Goal: Task Accomplishment & Management: Manage account settings

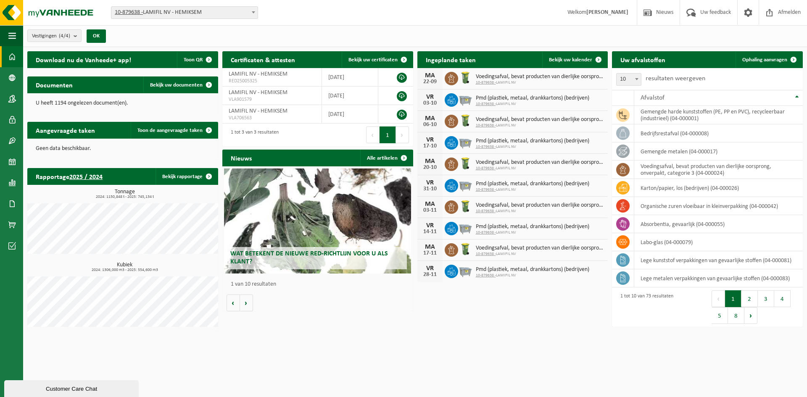
drag, startPoint x: 758, startPoint y: 58, endPoint x: 592, endPoint y: 91, distance: 169.3
click at [758, 58] on span "Ophaling aanvragen" at bounding box center [764, 59] width 45 height 5
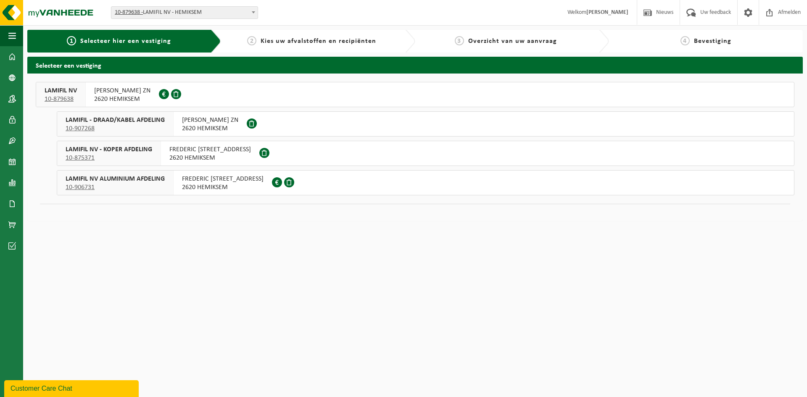
click at [108, 92] on span "FREDERIK SHEIDLAAN ZN" at bounding box center [122, 91] width 56 height 8
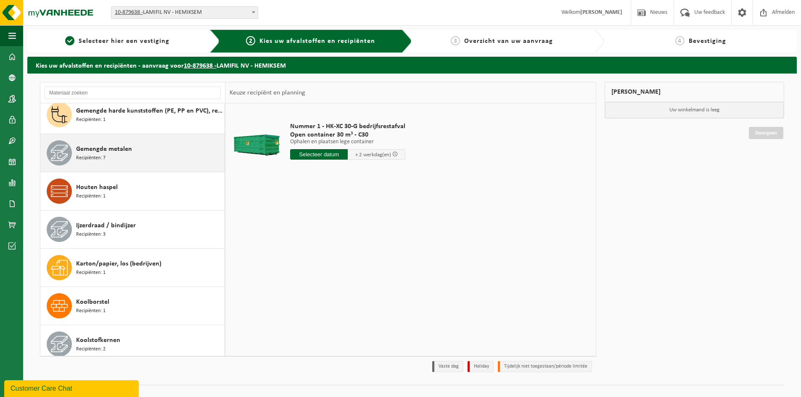
click at [142, 164] on div "Gemengde metalen Recipiënten: 7" at bounding box center [149, 152] width 146 height 25
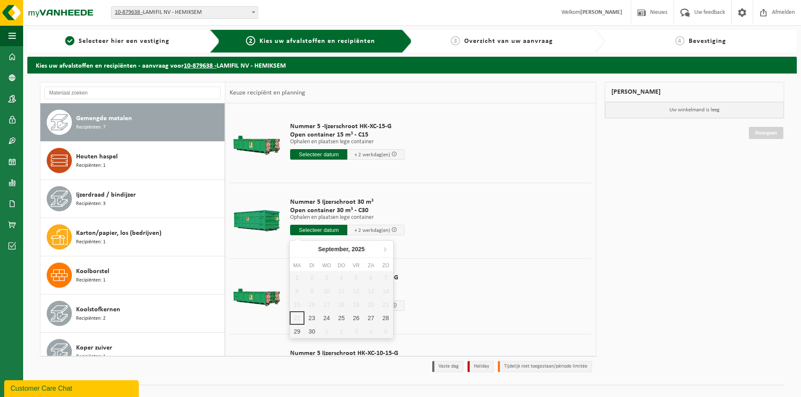
click at [323, 229] on input "text" at bounding box center [318, 230] width 57 height 11
click at [309, 314] on div "23" at bounding box center [311, 318] width 15 height 13
type input "Van 2025-09-23"
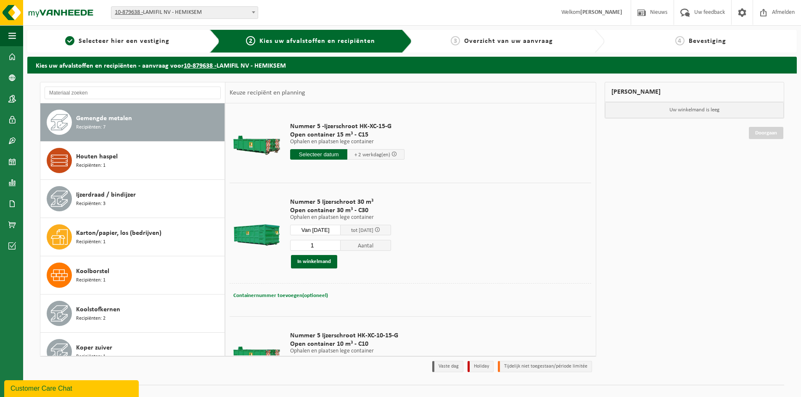
click at [320, 296] on span "Containernummer toevoegen(optioneel)" at bounding box center [280, 295] width 95 height 5
type input "C30 - 019"
click at [316, 266] on button "In winkelmand" at bounding box center [314, 261] width 46 height 13
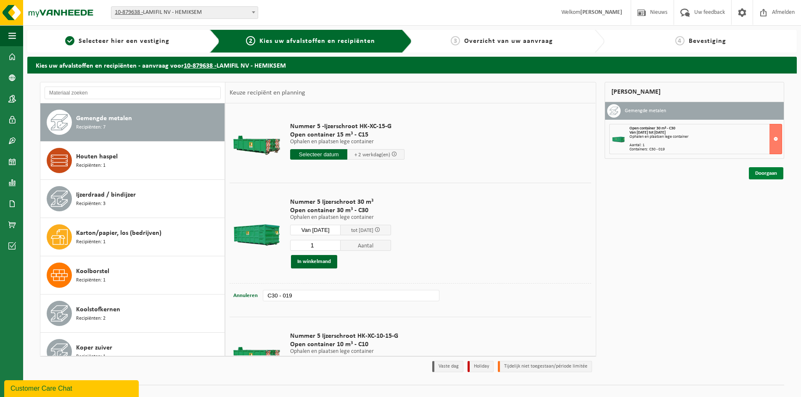
click at [754, 177] on link "Doorgaan" at bounding box center [766, 173] width 34 height 12
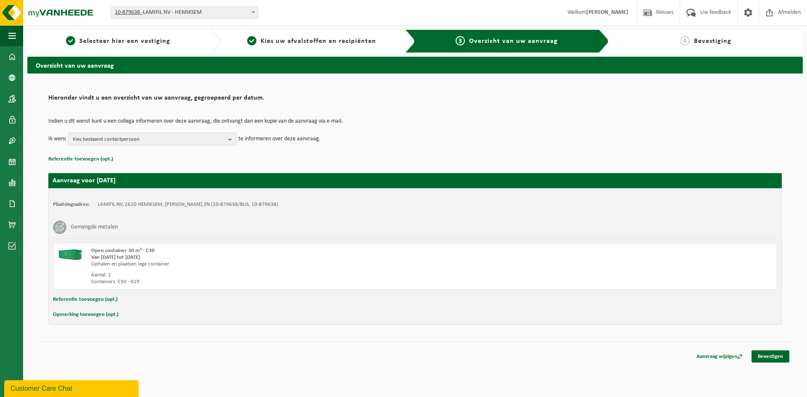
click at [201, 137] on span "Kies bestaand contactpersoon" at bounding box center [149, 139] width 152 height 13
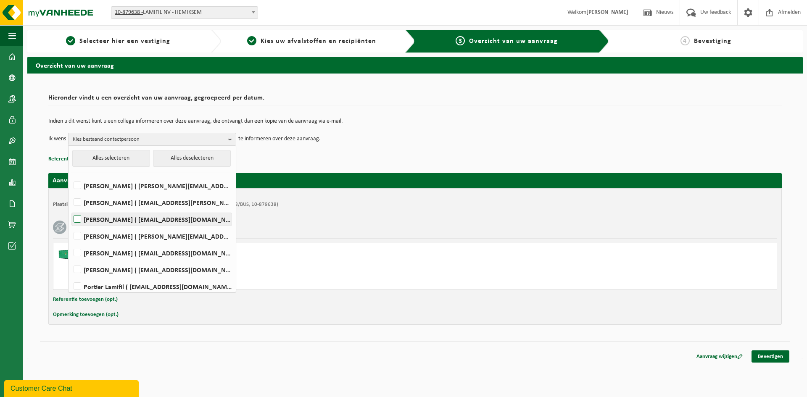
click at [78, 219] on label "Dirk Boels ( dirk.boels@lamifil.be )" at bounding box center [152, 219] width 160 height 13
click at [71, 209] on input "Dirk Boels ( dirk.boels@lamifil.be )" at bounding box center [70, 209] width 0 height 0
checkbox input "true"
click at [74, 251] on label "Marc De Wijn ( marc.de.wijn@lamifil.be )" at bounding box center [152, 253] width 160 height 13
click at [71, 243] on input "Marc De Wijn ( marc.de.wijn@lamifil.be )" at bounding box center [70, 242] width 0 height 0
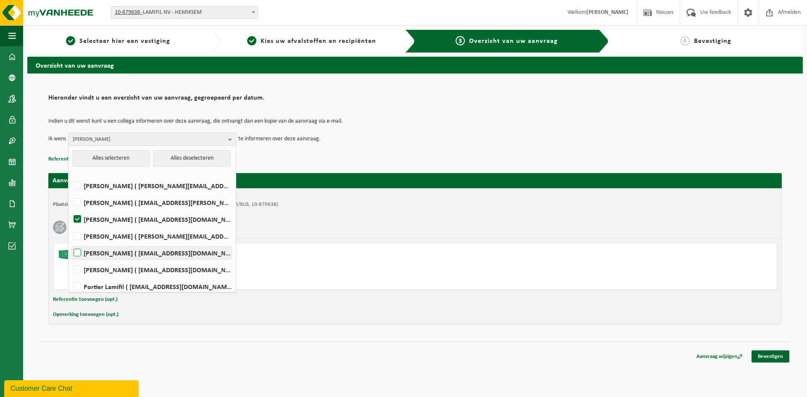
checkbox input "true"
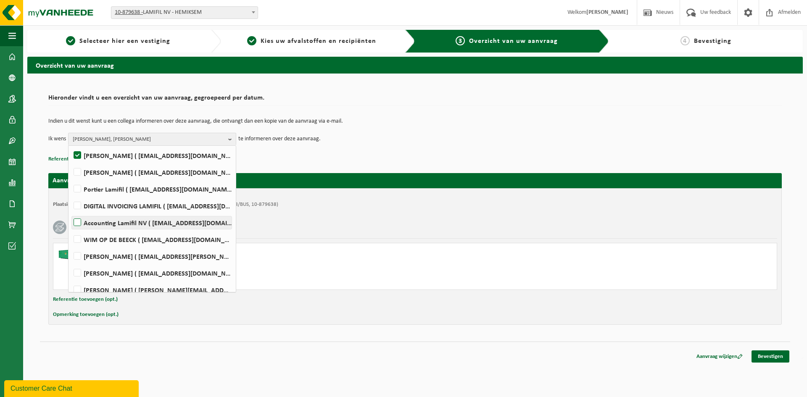
scroll to position [106, 0]
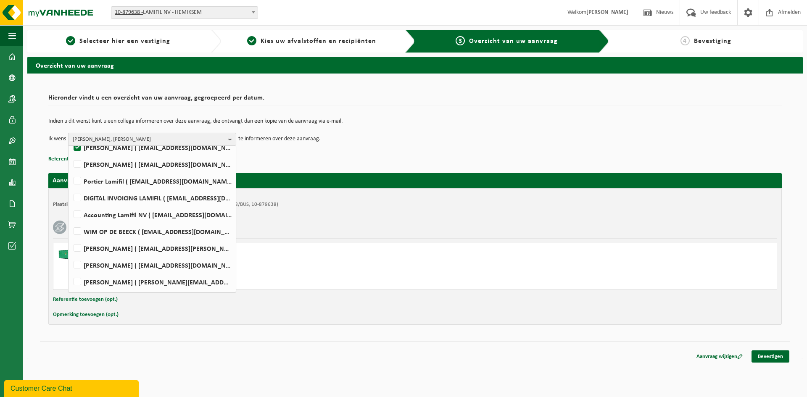
click at [227, 134] on button "Dirk Boels, Marc De Wijn" at bounding box center [152, 139] width 168 height 13
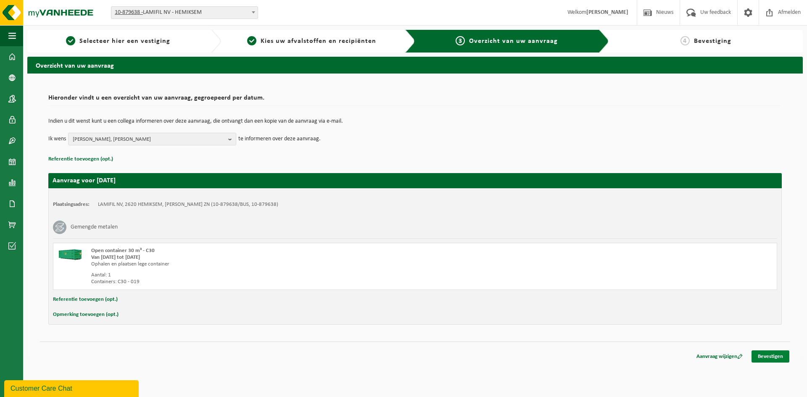
click at [776, 356] on link "Bevestigen" at bounding box center [771, 357] width 38 height 12
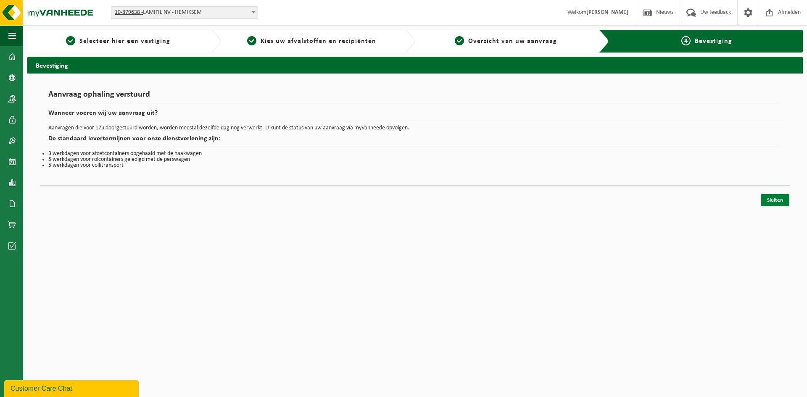
click at [774, 200] on link "Sluiten" at bounding box center [775, 200] width 29 height 12
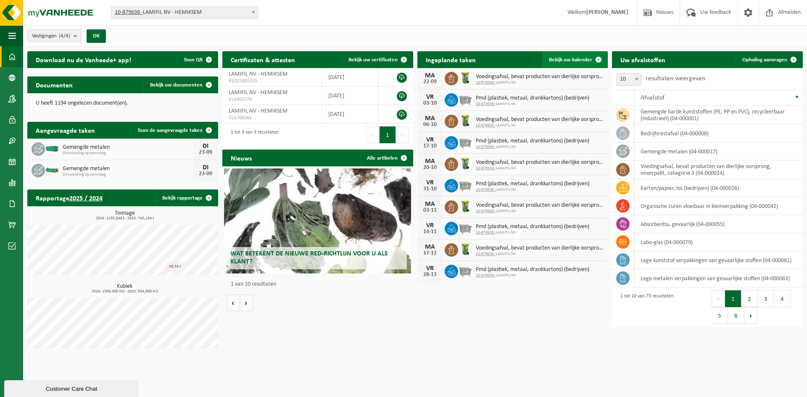
click at [555, 59] on span "Bekijk uw kalender" at bounding box center [570, 59] width 43 height 5
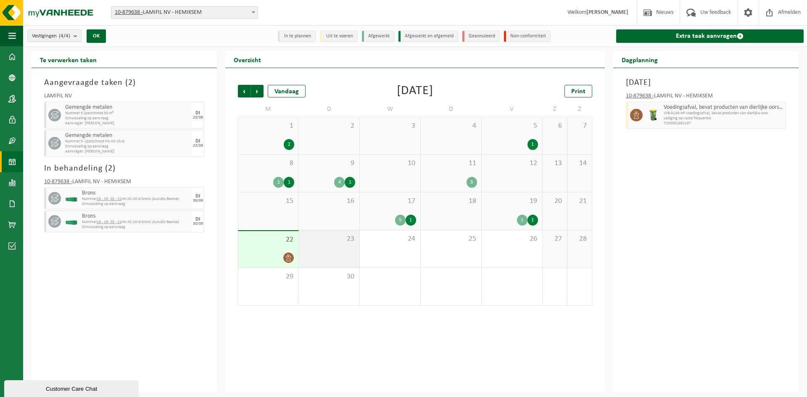
click at [302, 241] on div "23" at bounding box center [329, 248] width 61 height 37
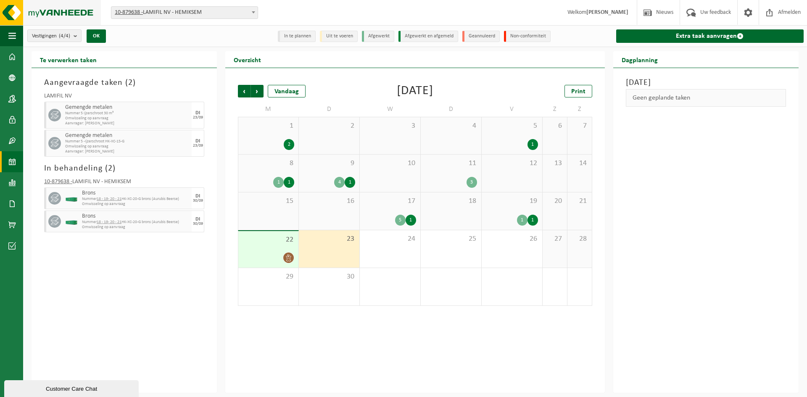
click at [31, 13] on img at bounding box center [50, 12] width 101 height 25
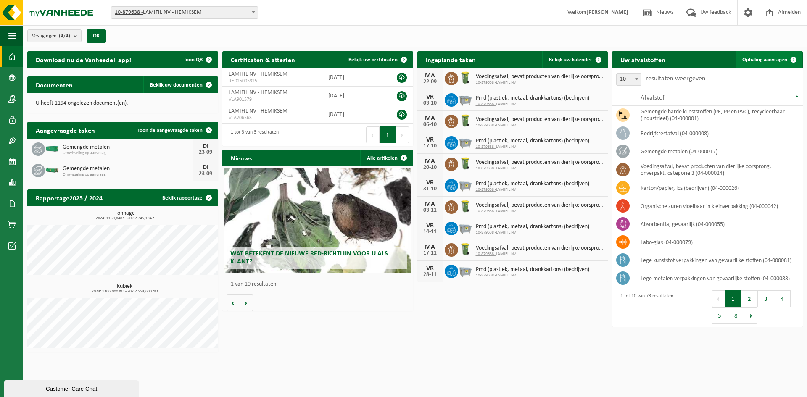
click at [752, 63] on link "Ophaling aanvragen" at bounding box center [769, 59] width 66 height 17
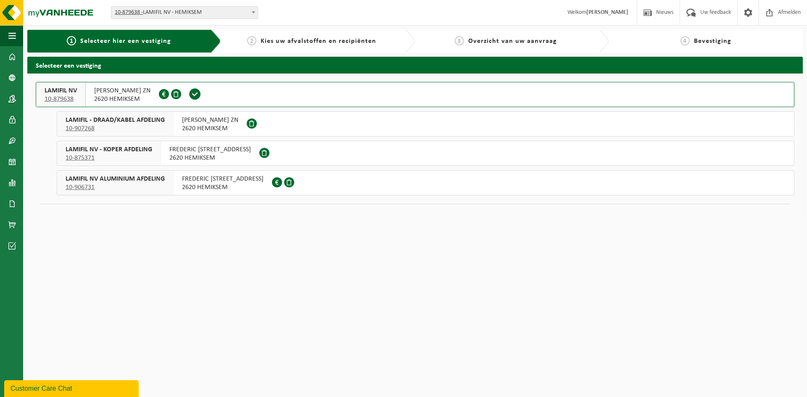
click at [123, 96] on span "2620 HEMIKSEM" at bounding box center [122, 99] width 56 height 8
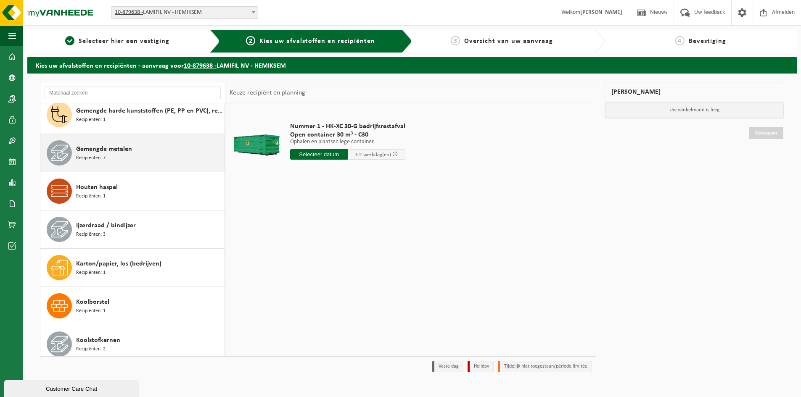
click at [143, 151] on div "Gemengde metalen Recipiënten: 7" at bounding box center [149, 152] width 146 height 25
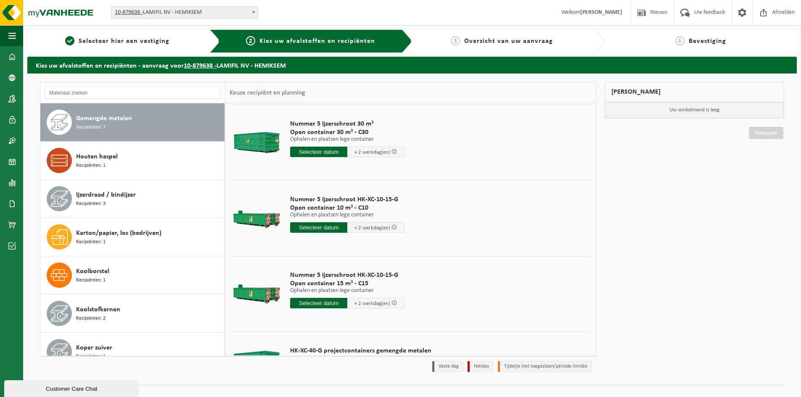
scroll to position [210, 0]
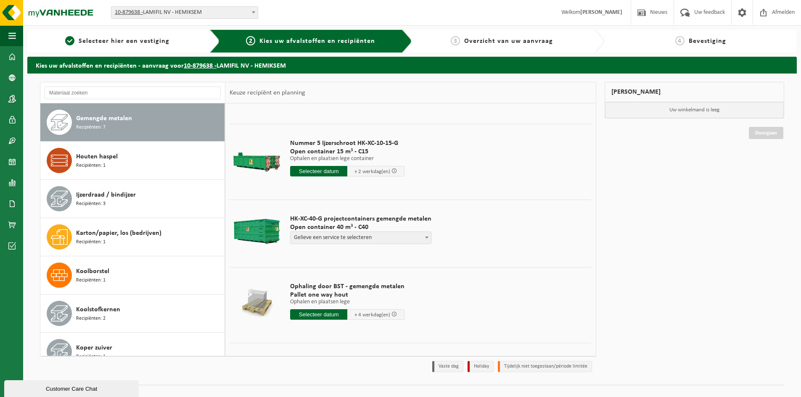
click at [424, 236] on span at bounding box center [427, 237] width 8 height 11
select select "P2PL-VEL-099199_HK-XC-40-GN-00_04-000017_46"
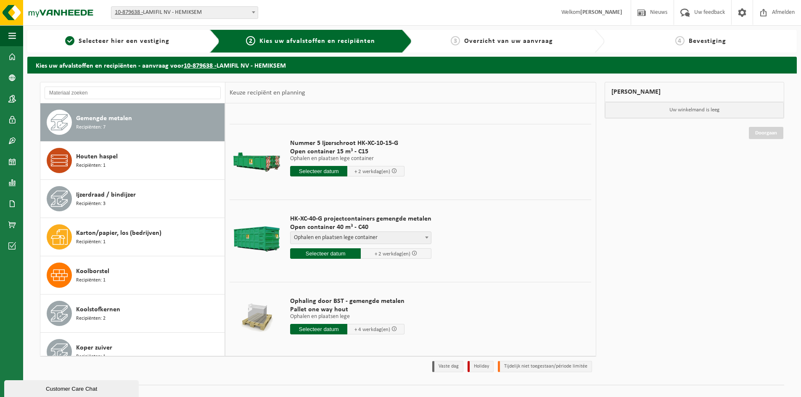
click at [340, 254] on input "text" at bounding box center [325, 253] width 71 height 11
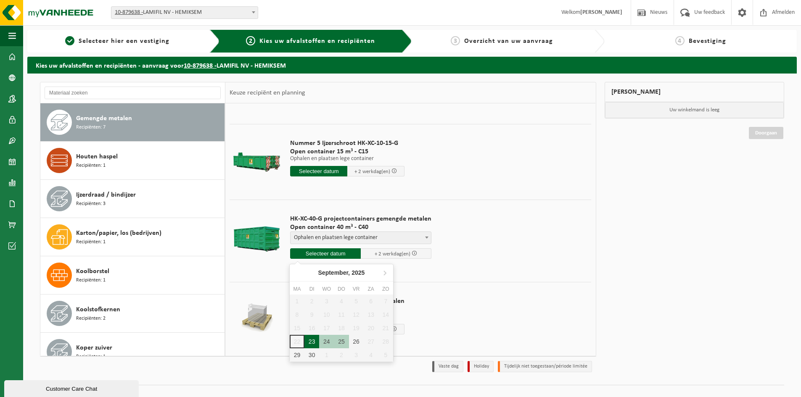
click at [316, 341] on div "23" at bounding box center [311, 341] width 15 height 13
type input "Van 2025-09-23"
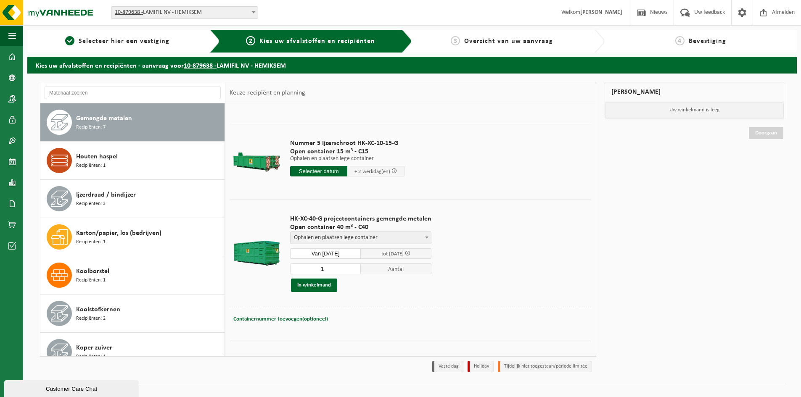
click at [325, 271] on input "1" at bounding box center [325, 269] width 71 height 11
click at [290, 318] on span "Containernummer toevoegen(optioneel)" at bounding box center [280, 319] width 95 height 5
type input "C40 - 1030"
drag, startPoint x: 326, startPoint y: 287, endPoint x: 342, endPoint y: 287, distance: 15.6
click at [327, 287] on button "In winkelmand" at bounding box center [314, 285] width 46 height 13
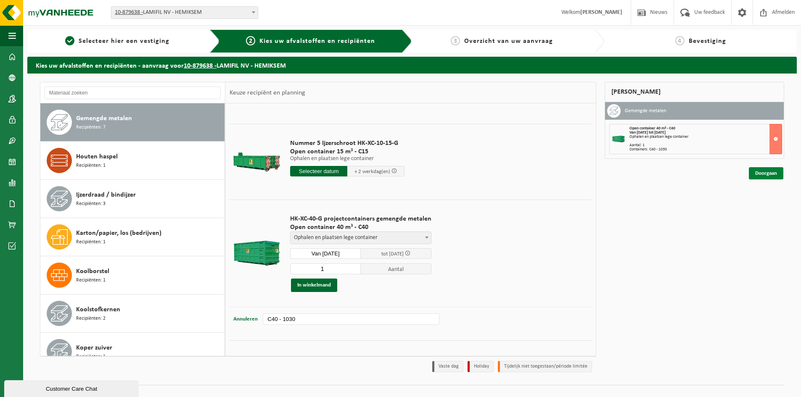
click at [760, 171] on link "Doorgaan" at bounding box center [766, 173] width 34 height 12
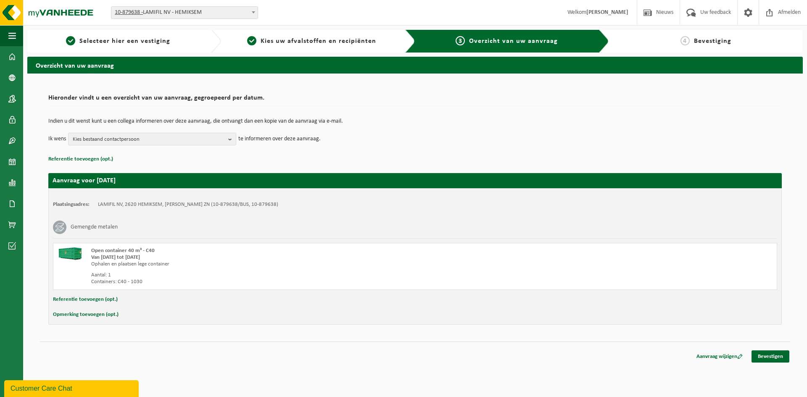
click at [84, 315] on button "Opmerking toevoegen (opt.)" at bounding box center [86, 314] width 66 height 11
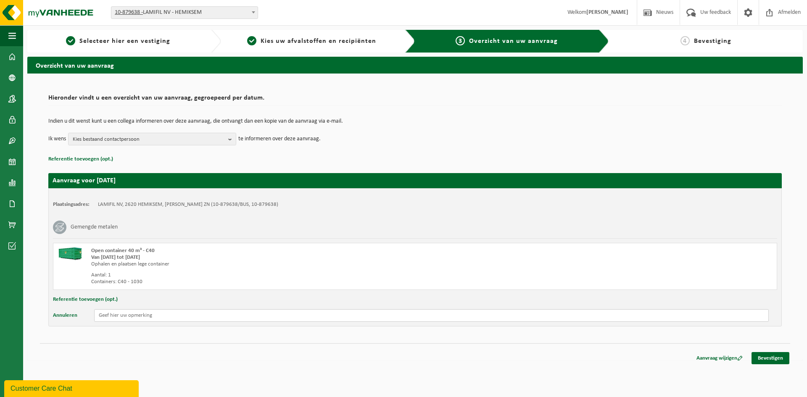
click at [113, 318] on input "text" at bounding box center [431, 315] width 675 height 13
type input "Dringend! Gelieve ophaling deze week in te plannen."
click at [203, 138] on span "Kies bestaand contactpersoon" at bounding box center [149, 139] width 152 height 13
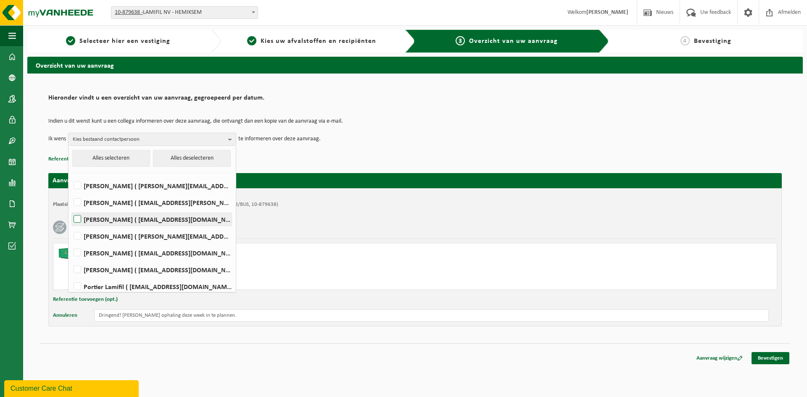
click at [76, 220] on label "Dirk Boels ( dirk.boels@lamifil.be )" at bounding box center [152, 219] width 160 height 13
click at [71, 209] on input "Dirk Boels ( dirk.boels@lamifil.be )" at bounding box center [70, 209] width 0 height 0
checkbox input "true"
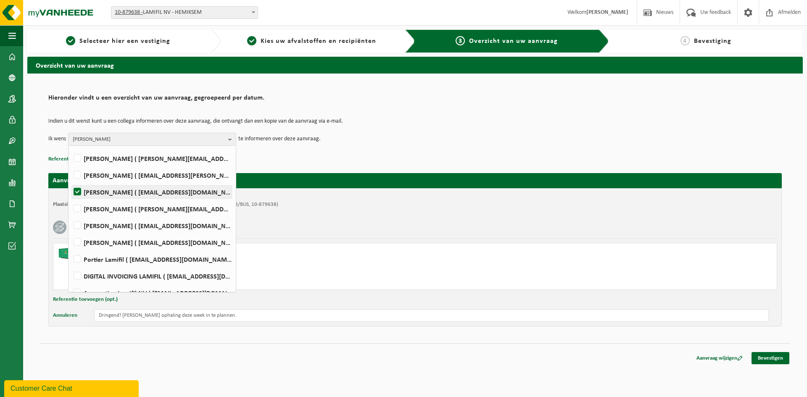
scroll to position [42, 0]
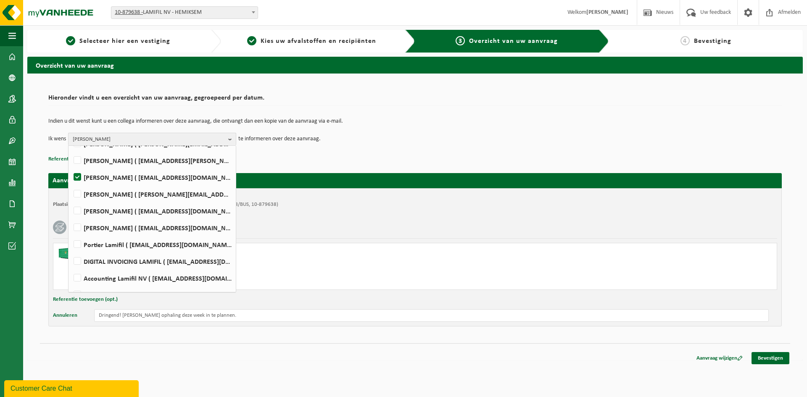
click at [225, 140] on span "Dirk Boels" at bounding box center [149, 139] width 152 height 13
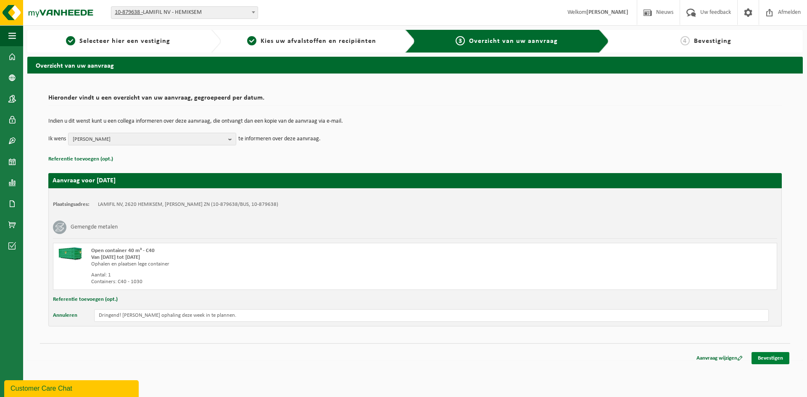
click at [765, 357] on link "Bevestigen" at bounding box center [771, 358] width 38 height 12
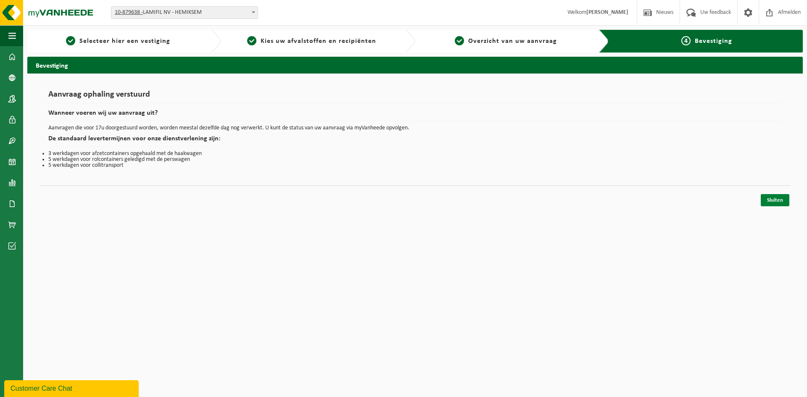
click at [780, 199] on link "Sluiten" at bounding box center [775, 200] width 29 height 12
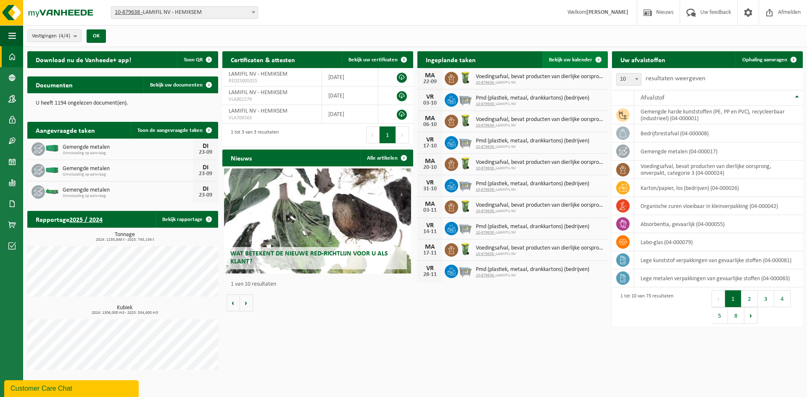
drag, startPoint x: 580, startPoint y: 55, endPoint x: 568, endPoint y: 63, distance: 14.5
click at [580, 55] on link "Bekijk uw kalender" at bounding box center [574, 59] width 65 height 17
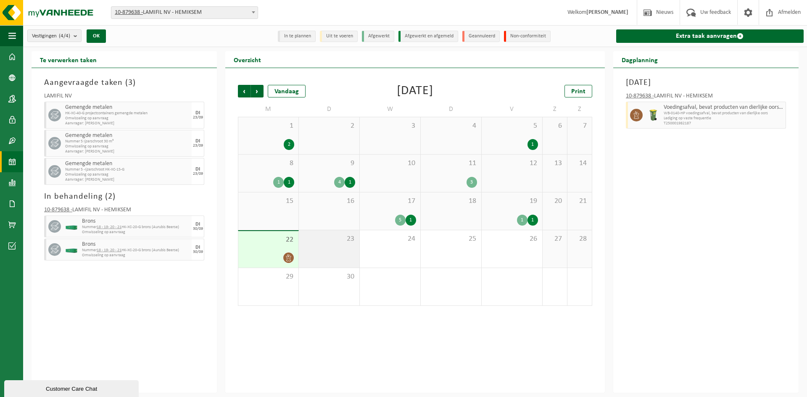
click at [338, 251] on div "23" at bounding box center [329, 248] width 61 height 37
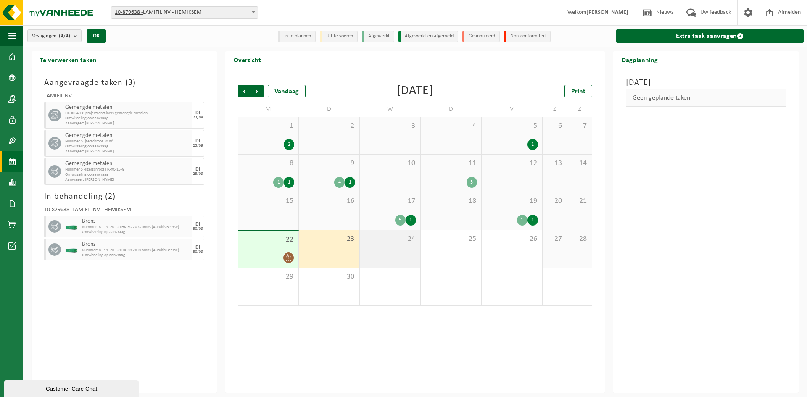
click at [402, 251] on div "24" at bounding box center [390, 248] width 61 height 37
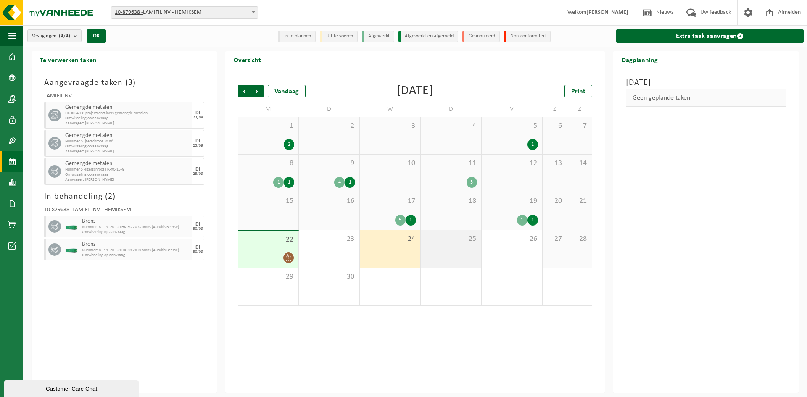
click at [438, 251] on div "25" at bounding box center [451, 248] width 61 height 37
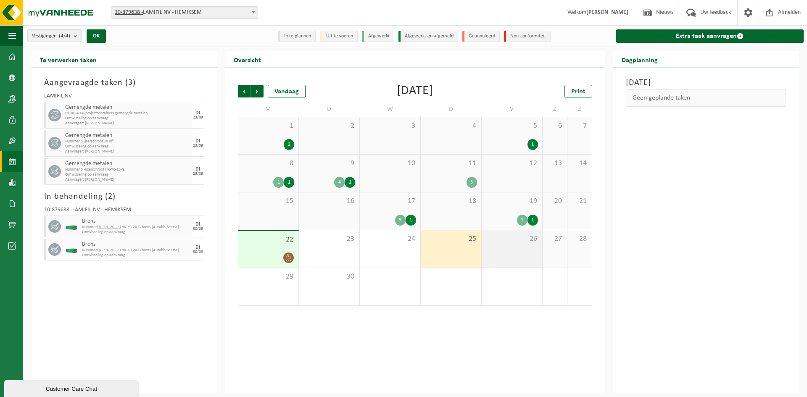
click at [500, 251] on div "26" at bounding box center [512, 248] width 61 height 37
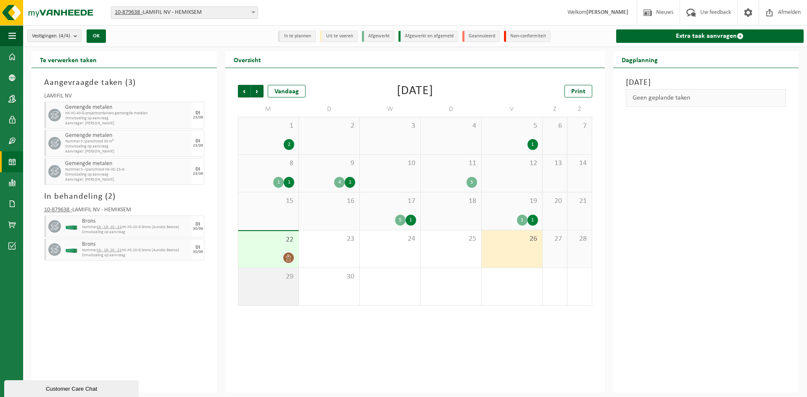
click at [289, 293] on div "29" at bounding box center [268, 286] width 60 height 37
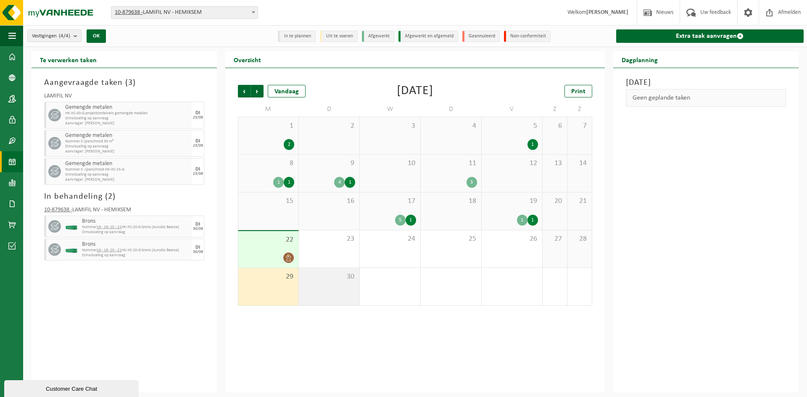
click at [322, 290] on div "30" at bounding box center [329, 286] width 61 height 37
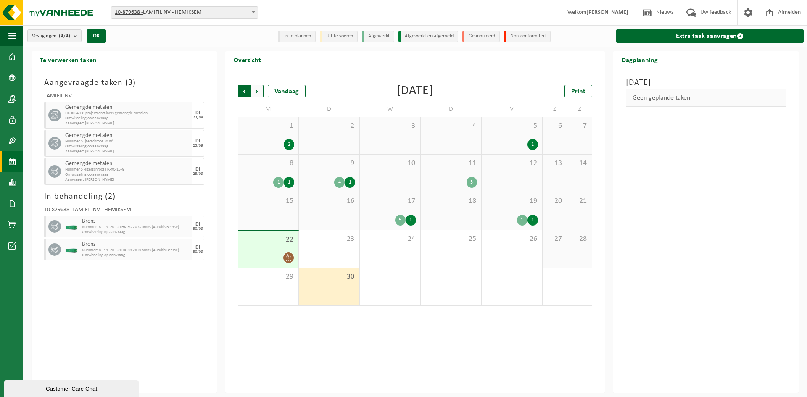
click at [262, 94] on span "Volgende" at bounding box center [257, 91] width 13 height 13
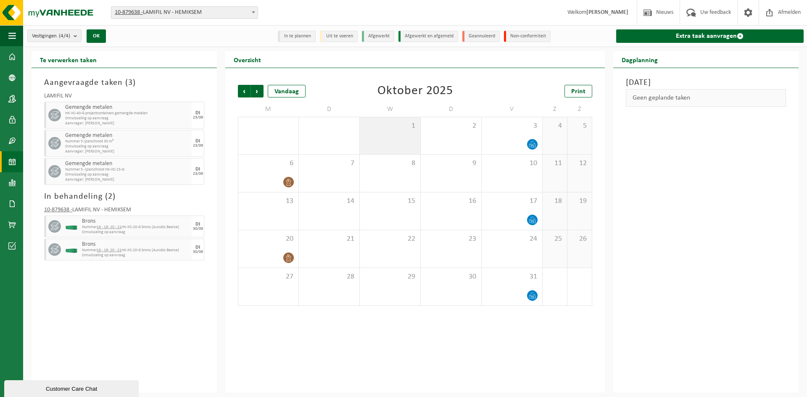
click at [386, 139] on div "1" at bounding box center [390, 135] width 61 height 37
click at [247, 93] on span "Vorige" at bounding box center [244, 91] width 13 height 13
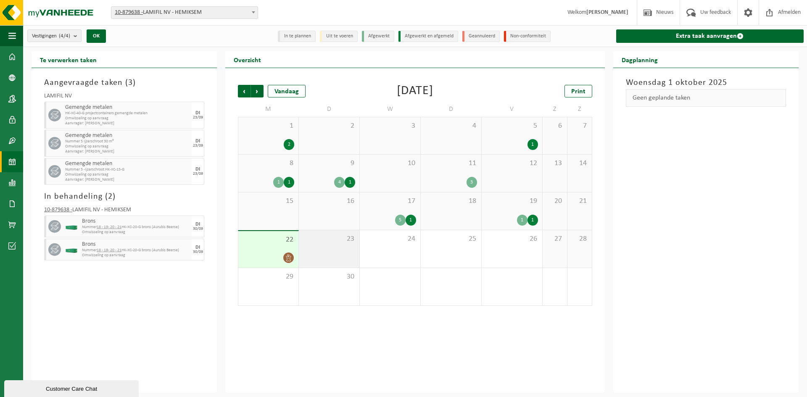
click at [334, 248] on div "23" at bounding box center [329, 248] width 61 height 37
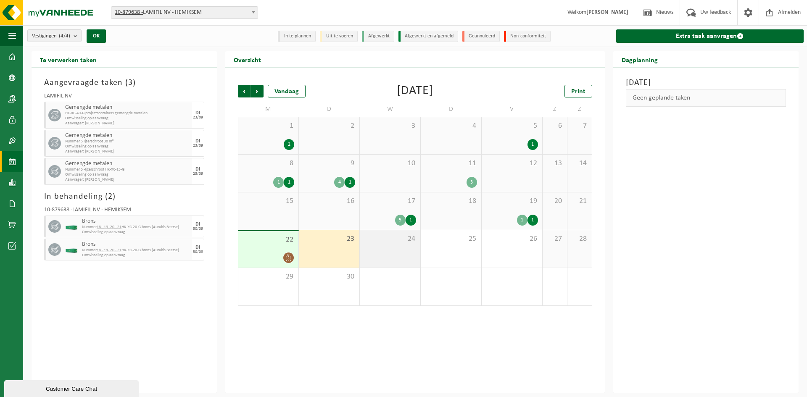
click at [391, 254] on div "24" at bounding box center [390, 248] width 61 height 37
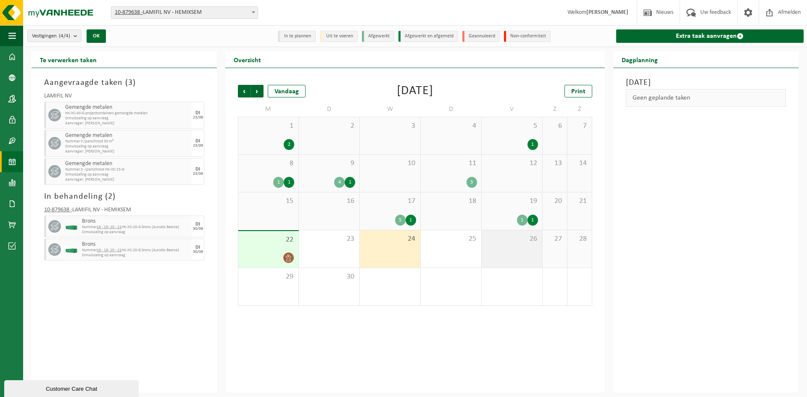
click at [515, 243] on span "26" at bounding box center [512, 239] width 52 height 9
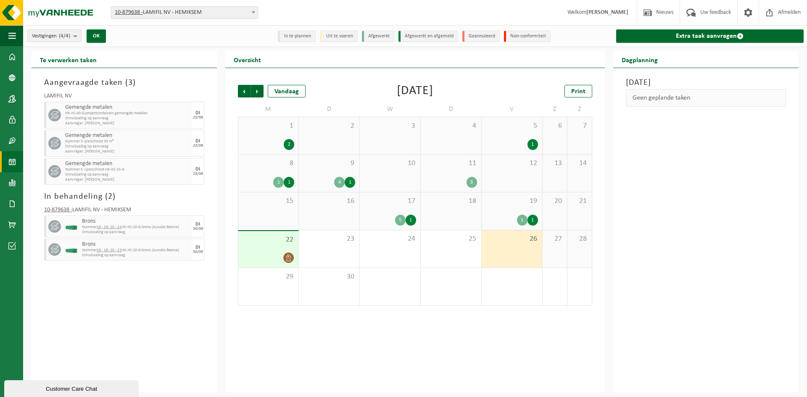
click at [510, 209] on div "19 1 1" at bounding box center [512, 211] width 61 height 37
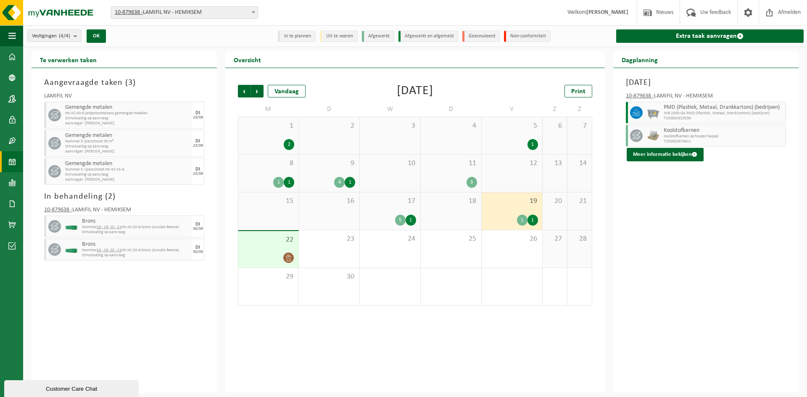
click at [455, 205] on span "18" at bounding box center [451, 201] width 52 height 9
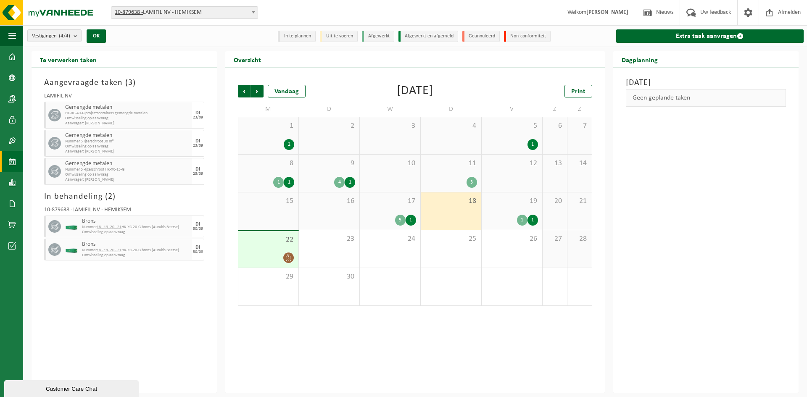
click at [385, 199] on span "17" at bounding box center [390, 201] width 52 height 9
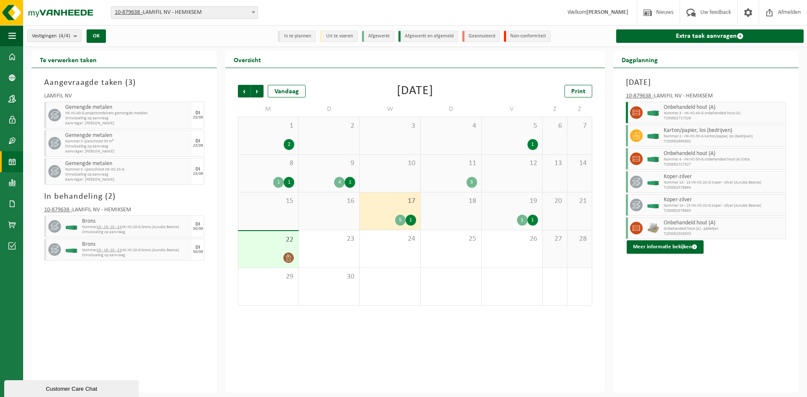
click at [487, 205] on span "19" at bounding box center [512, 201] width 52 height 9
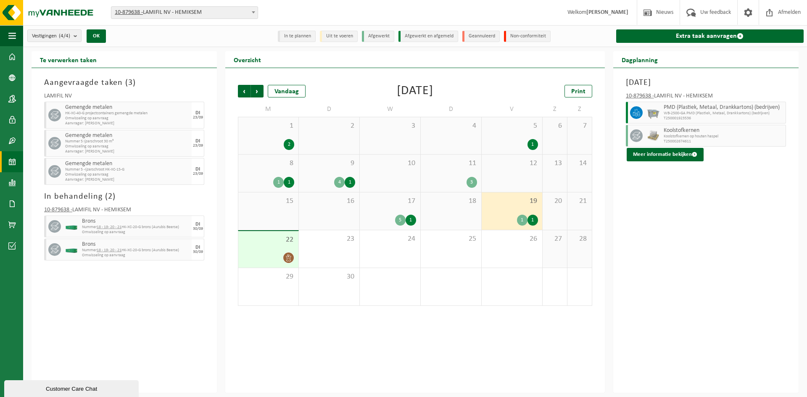
click at [382, 207] on div "17 5 1" at bounding box center [390, 211] width 61 height 37
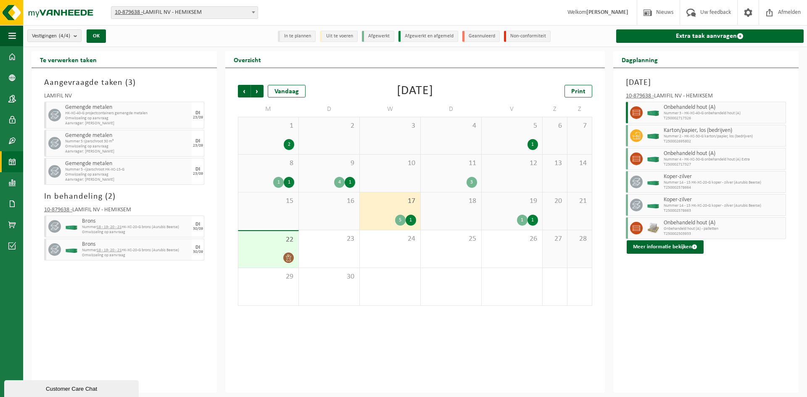
click at [489, 202] on span "19" at bounding box center [512, 201] width 52 height 9
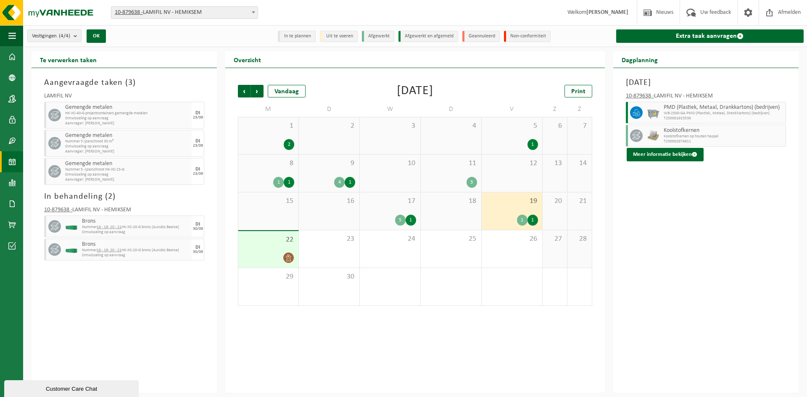
click at [446, 169] on div "11 3" at bounding box center [451, 173] width 61 height 37
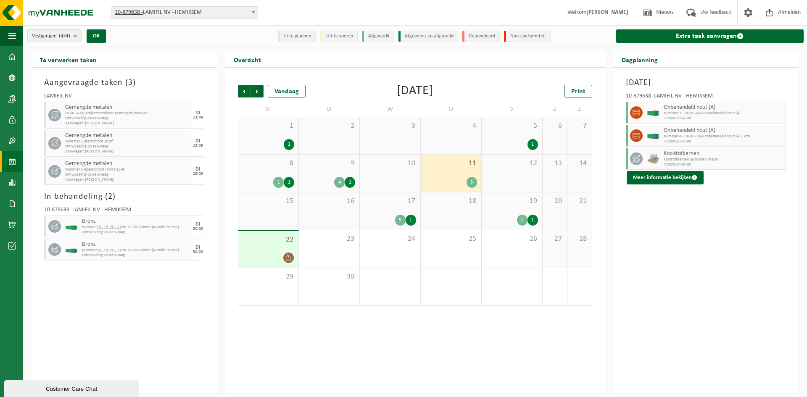
click at [393, 164] on span "10" at bounding box center [390, 163] width 52 height 9
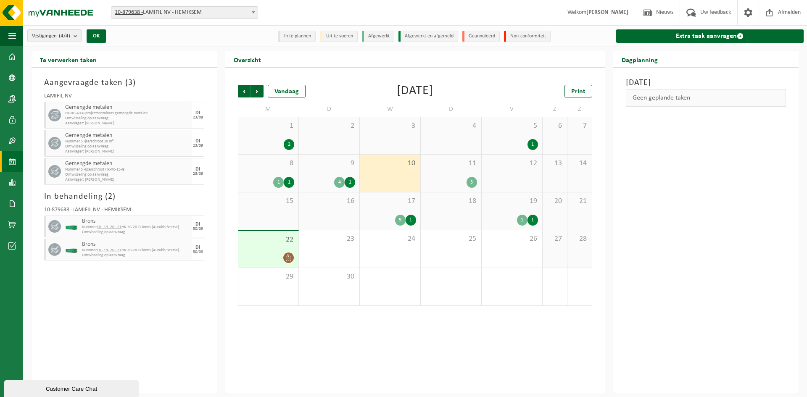
click at [338, 165] on span "9" at bounding box center [329, 163] width 52 height 9
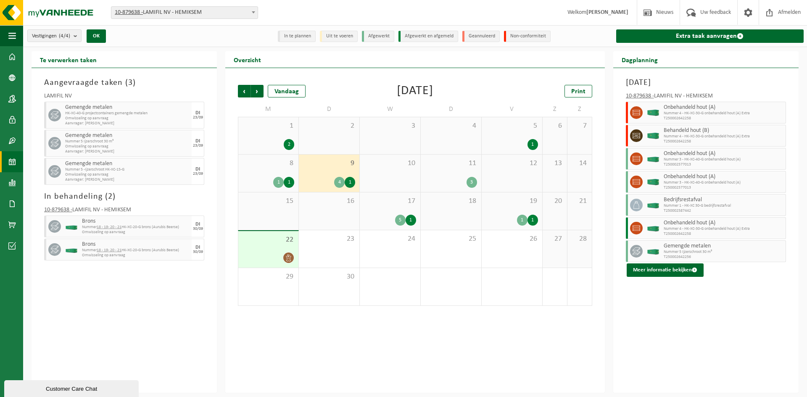
click at [272, 166] on span "8" at bounding box center [269, 163] width 52 height 9
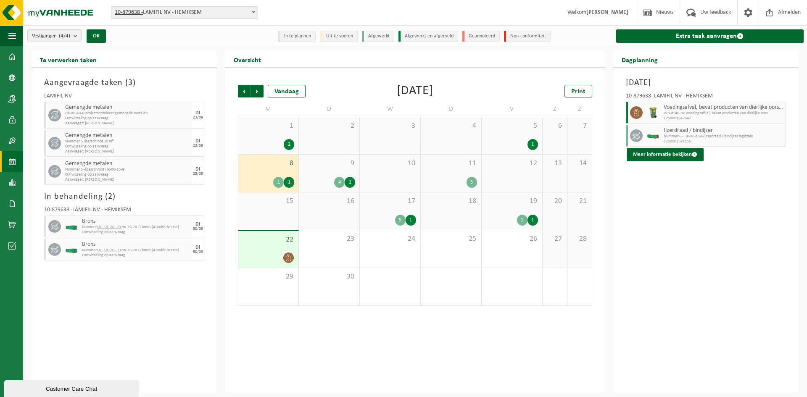
click at [256, 238] on span "22" at bounding box center [269, 239] width 52 height 9
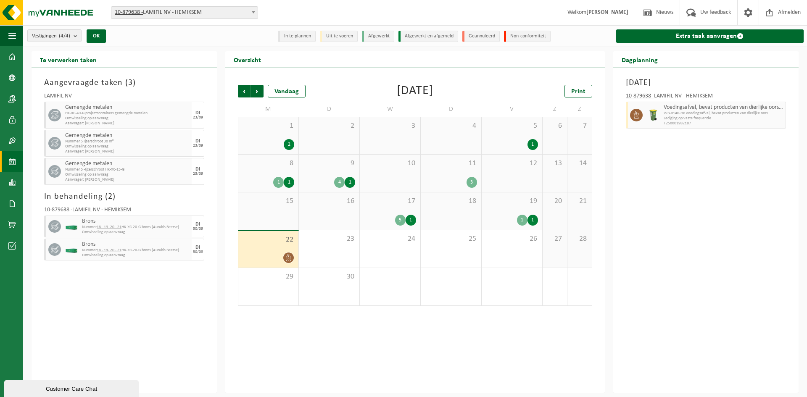
drag, startPoint x: 127, startPoint y: 122, endPoint x: 61, endPoint y: 106, distance: 68.1
click at [61, 106] on div "Gemengde metalen HK-XC-40-G projectcontainers gemengde metalen Omwisseling op a…" at bounding box center [124, 115] width 160 height 27
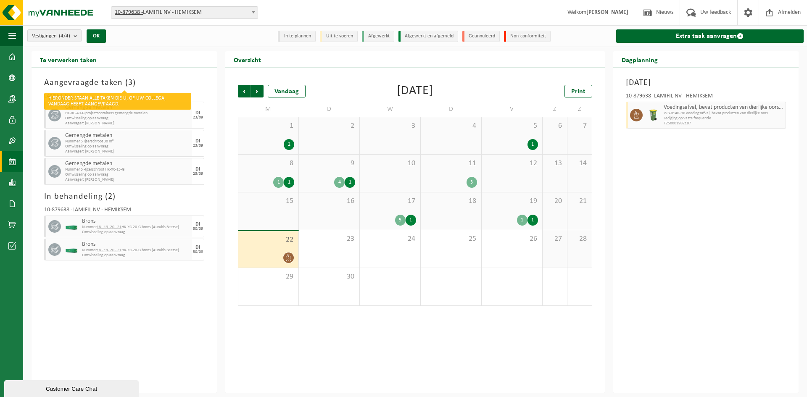
click at [147, 77] on h3 "Aangevraagde taken ( 3 )" at bounding box center [124, 83] width 160 height 13
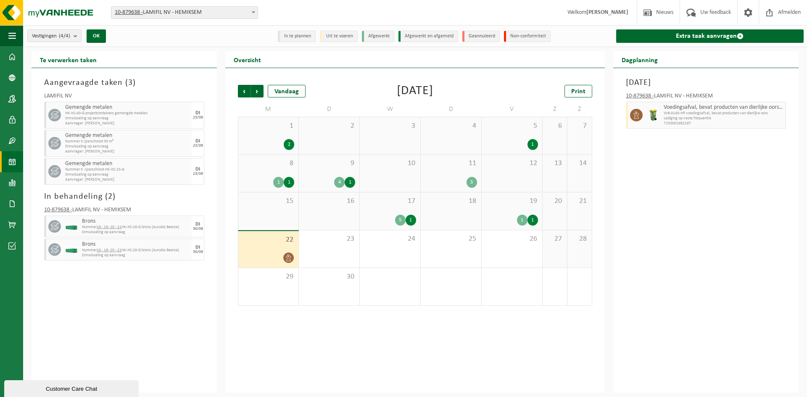
drag, startPoint x: 45, startPoint y: 82, endPoint x: 119, endPoint y: 122, distance: 84.6
click at [119, 122] on div "Aangevraagde taken ( 3 ) LAMIFIL NV Gemengde metalen HK-XC-40-G projectcontaine…" at bounding box center [124, 230] width 185 height 325
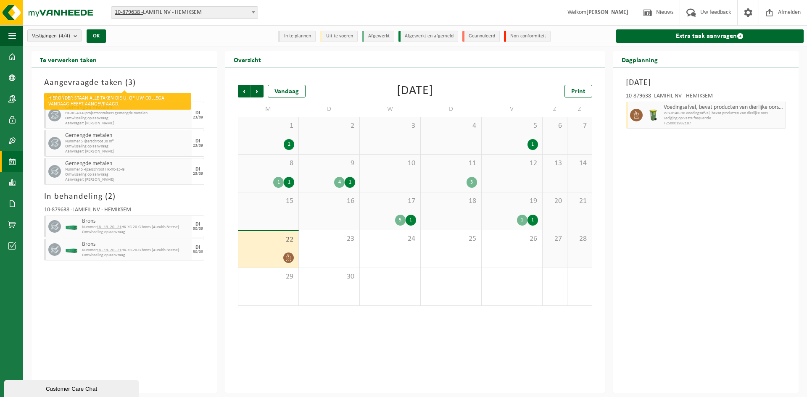
click at [192, 82] on h3 "Aangevraagde taken ( 3 )" at bounding box center [124, 83] width 160 height 13
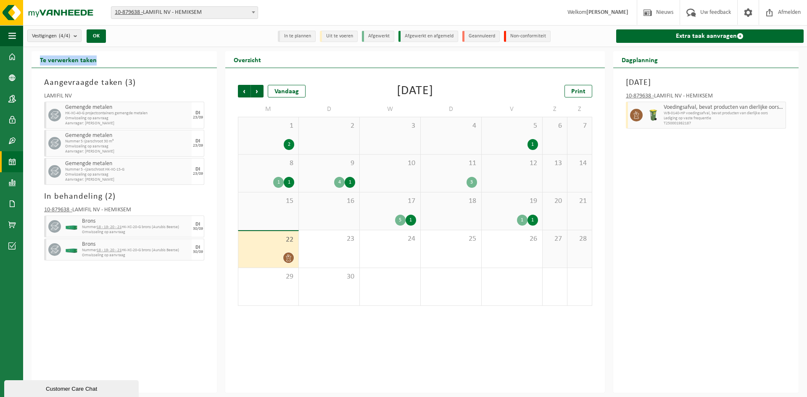
drag, startPoint x: 39, startPoint y: 58, endPoint x: 95, endPoint y: 58, distance: 56.3
click at [95, 58] on h2 "Te verwerken taken" at bounding box center [69, 59] width 74 height 16
click at [39, 59] on h2 "Te verwerken taken" at bounding box center [69, 59] width 74 height 16
drag, startPoint x: 39, startPoint y: 59, endPoint x: 210, endPoint y: 257, distance: 262.3
click at [210, 257] on div "Te verwerken taken Aangevraagde taken ( 3 ) LAMIFIL NV Gemengde metalen HK-XC-4…" at bounding box center [124, 222] width 185 height 342
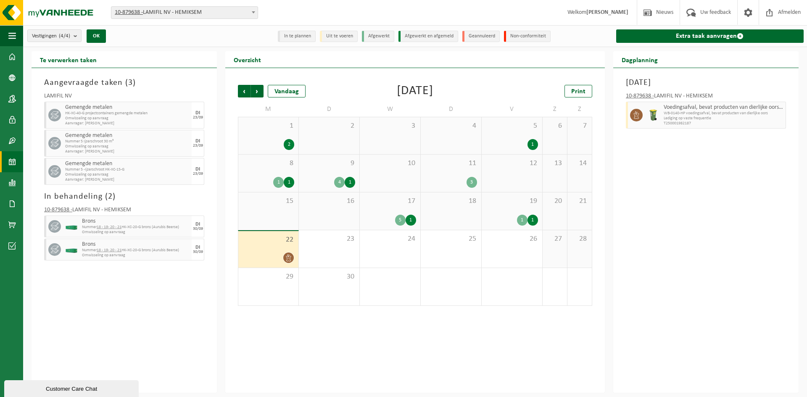
click at [187, 288] on div "Aangevraagde taken ( 3 ) LAMIFIL NV Gemengde metalen HK-XC-40-G projectcontaine…" at bounding box center [124, 230] width 185 height 325
drag, startPoint x: 214, startPoint y: 267, endPoint x: 34, endPoint y: 61, distance: 273.9
click at [34, 61] on div "Te verwerken taken Aangevraagde taken ( 3 ) LAMIFIL NV Gemengde metalen HK-XC-4…" at bounding box center [124, 222] width 185 height 342
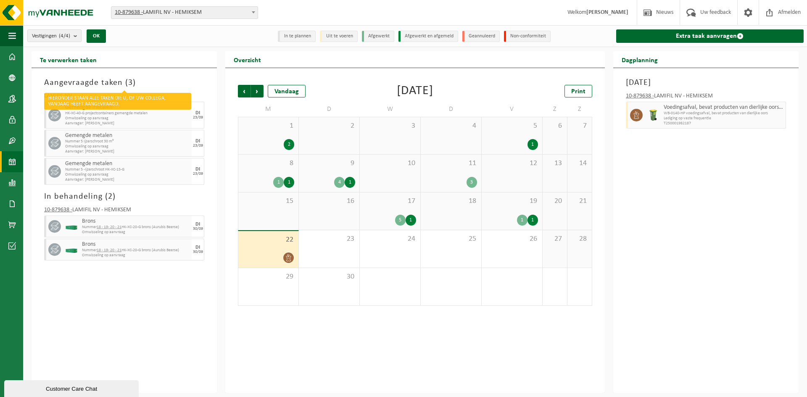
click at [193, 80] on h3 "Aangevraagde taken ( 3 )" at bounding box center [124, 83] width 160 height 13
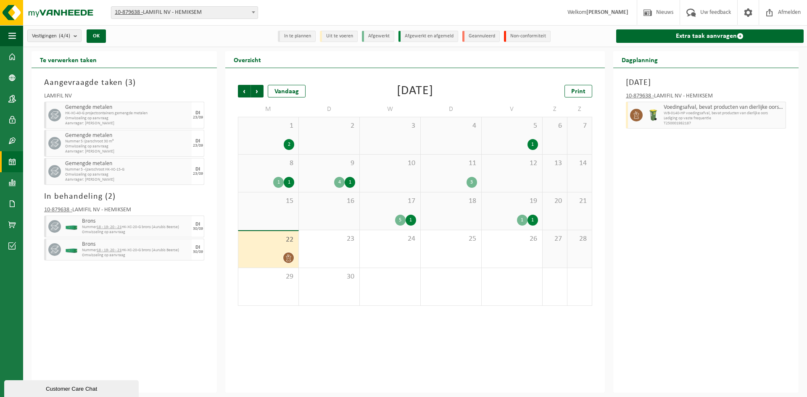
drag, startPoint x: 66, startPoint y: 106, endPoint x: 124, endPoint y: 127, distance: 62.4
click at [124, 127] on div "Gemengde metalen HK-XC-40-G projectcontainers gemengde metalen Omwisseling op a…" at bounding box center [127, 115] width 129 height 27
click at [124, 124] on span "Aanvrager: Laurens De Vos" at bounding box center [127, 123] width 124 height 5
drag, startPoint x: 65, startPoint y: 106, endPoint x: 203, endPoint y: 125, distance: 138.8
click at [203, 125] on div "Gemengde metalen HK-XC-40-G projectcontainers gemengde metalen Omwisseling op a…" at bounding box center [124, 115] width 160 height 27
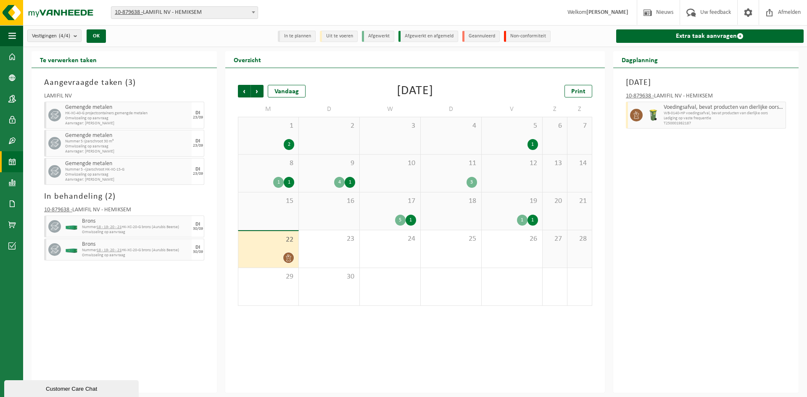
click at [207, 112] on div "LAMIFIL NV Gemengde metalen HK-XC-40-G projectcontainers gemengde metalen Omwis…" at bounding box center [124, 137] width 169 height 97
drag, startPoint x: 64, startPoint y: 108, endPoint x: 205, endPoint y: 176, distance: 156.4
click at [205, 176] on div "LAMIFIL NV Gemengde metalen HK-XC-40-G projectcontainers gemengde metalen Omwis…" at bounding box center [124, 137] width 169 height 97
click at [214, 175] on div "Aangevraagde taken ( 3 ) LAMIFIL NV Gemengde metalen HK-XC-40-G projectcontaine…" at bounding box center [124, 230] width 185 height 325
drag, startPoint x: 61, startPoint y: 104, endPoint x: 192, endPoint y: 184, distance: 153.4
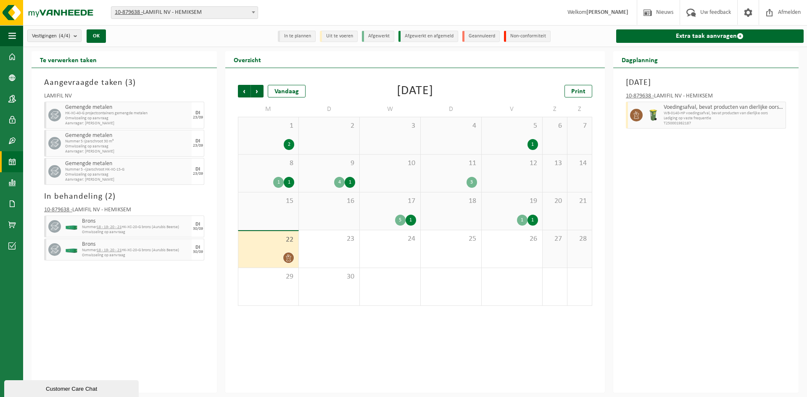
click at [203, 177] on div "LAMIFIL NV Gemengde metalen HK-XC-40-G projectcontainers gemengde metalen Omwis…" at bounding box center [124, 137] width 169 height 97
drag, startPoint x: 147, startPoint y: 182, endPoint x: 137, endPoint y: 180, distance: 9.3
click at [146, 182] on span "Aanvrager: Dirk Boels" at bounding box center [127, 179] width 124 height 5
click at [101, 180] on span "Aanvrager: Dirk Boels" at bounding box center [127, 179] width 124 height 5
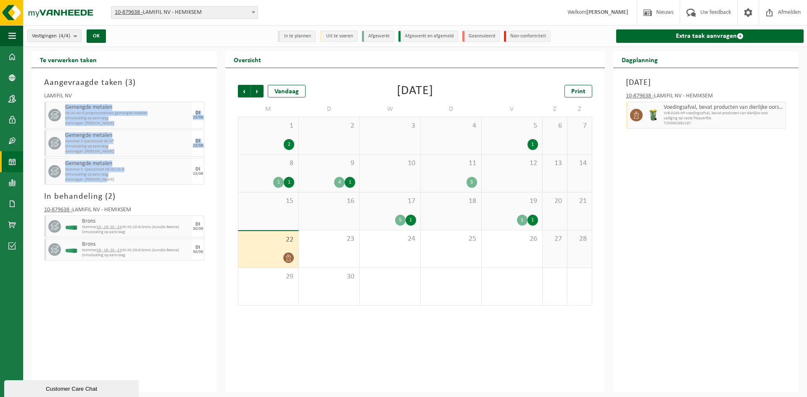
drag, startPoint x: 122, startPoint y: 181, endPoint x: 64, endPoint y: 103, distance: 96.4
click at [64, 103] on div "LAMIFIL NV Gemengde metalen HK-XC-40-G projectcontainers gemengde metalen Omwis…" at bounding box center [124, 137] width 169 height 97
click at [64, 105] on div "Gemengde metalen HK-XC-40-G projectcontainers gemengde metalen Omwisseling op a…" at bounding box center [127, 115] width 129 height 27
drag, startPoint x: 64, startPoint y: 105, endPoint x: 202, endPoint y: 123, distance: 139.0
click at [202, 123] on div "Gemengde metalen HK-XC-40-G projectcontainers gemengde metalen Omwisseling op a…" at bounding box center [124, 115] width 160 height 27
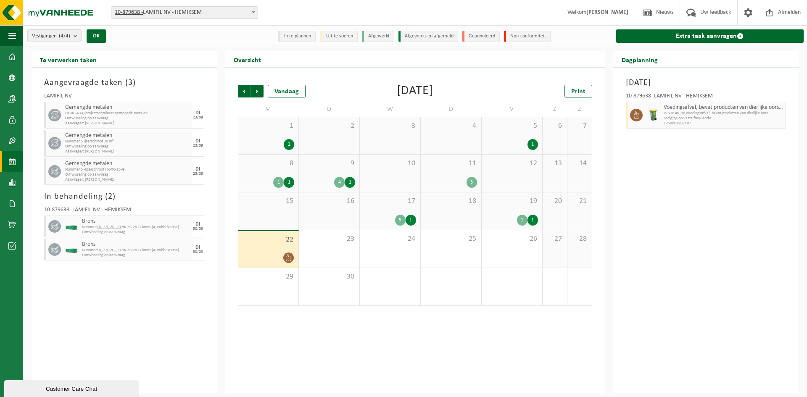
click at [195, 73] on div "Aangevraagde taken ( 3 ) LAMIFIL NV Gemengde metalen HK-XC-40-G projectcontaine…" at bounding box center [124, 230] width 185 height 325
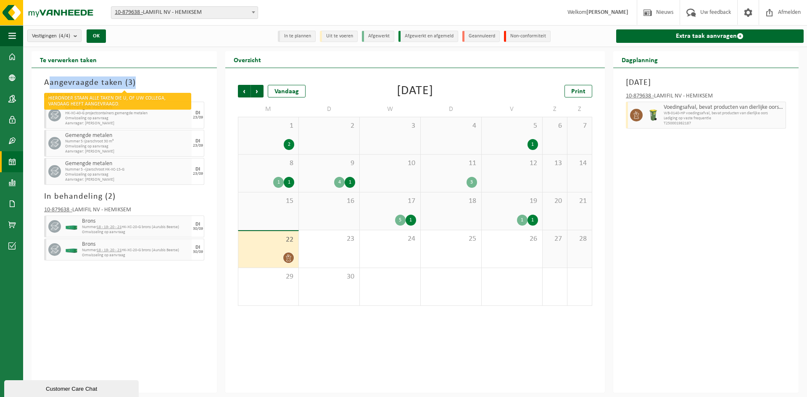
drag, startPoint x: 42, startPoint y: 85, endPoint x: 147, endPoint y: 85, distance: 105.1
click at [147, 85] on div "Aangevraagde taken ( 3 )" at bounding box center [124, 83] width 169 height 13
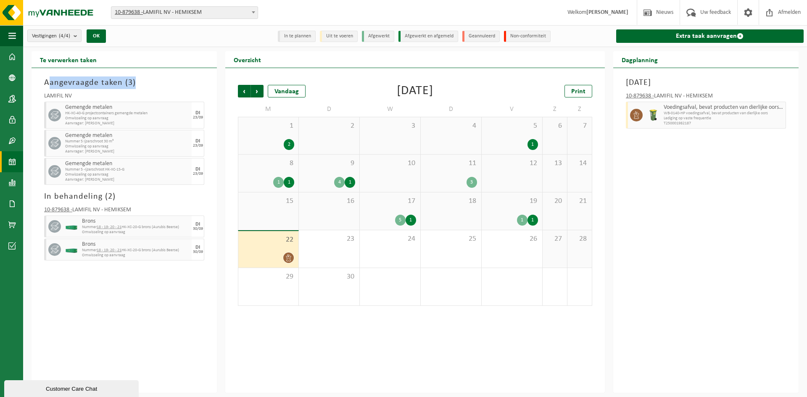
click at [149, 84] on h3 "Aangevraagde taken ( 3 )" at bounding box center [124, 83] width 160 height 13
click at [44, 8] on img at bounding box center [50, 12] width 101 height 25
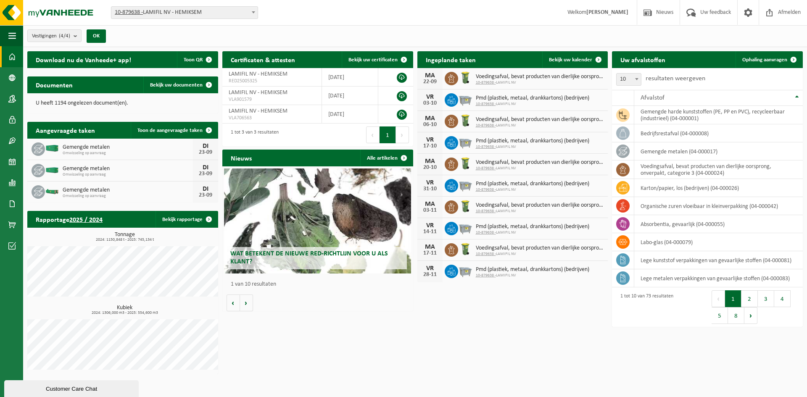
click at [483, 317] on div "Download nu de Vanheede+ app! Toon QR Certificaten & attesten Bekijk uw certifi…" at bounding box center [415, 212] width 780 height 331
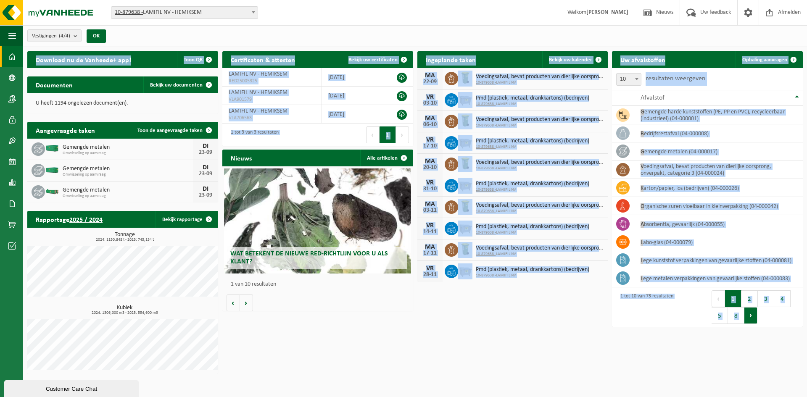
drag, startPoint x: 796, startPoint y: 336, endPoint x: 755, endPoint y: 324, distance: 43.0
click at [755, 324] on div "Download nu de Vanheede+ app! Toon QR Certificaten & attesten Bekijk uw certifi…" at bounding box center [415, 212] width 780 height 331
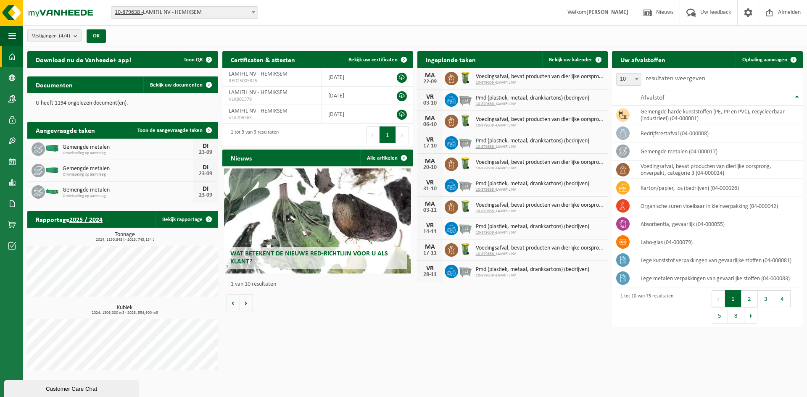
click at [738, 332] on div "Download nu de Vanheede+ app! Toon QR Certificaten & attesten Bekijk uw certifi…" at bounding box center [415, 212] width 780 height 331
click at [361, 0] on div "Vestiging: 10-879638 - LAMIFIL NV - HEMIKSEM 10-907268 - LAMIFIL - DRAAD/KABEL …" at bounding box center [403, 13] width 807 height 26
click at [785, 61] on span at bounding box center [793, 59] width 17 height 17
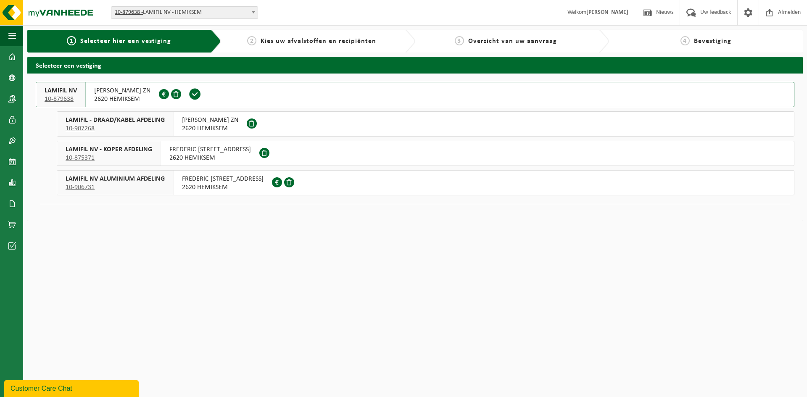
click at [103, 153] on span "LAMIFIL NV - KOPER AFDELING" at bounding box center [109, 149] width 87 height 8
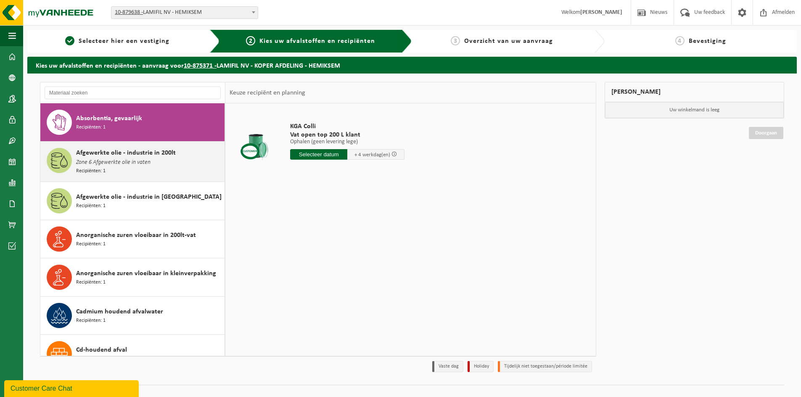
click at [118, 151] on span "Afgewerkte olie - industrie in 200lt" at bounding box center [126, 153] width 100 height 10
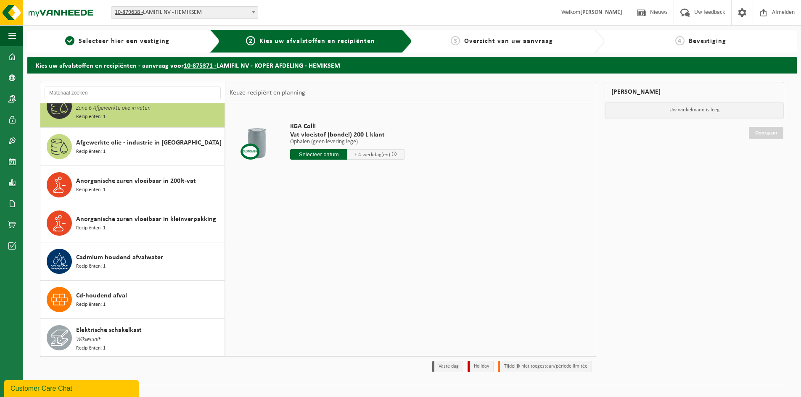
scroll to position [55, 0]
click at [119, 154] on div "Afgewerkte olie - industrie in IBC Recipiënten: 1" at bounding box center [149, 145] width 146 height 25
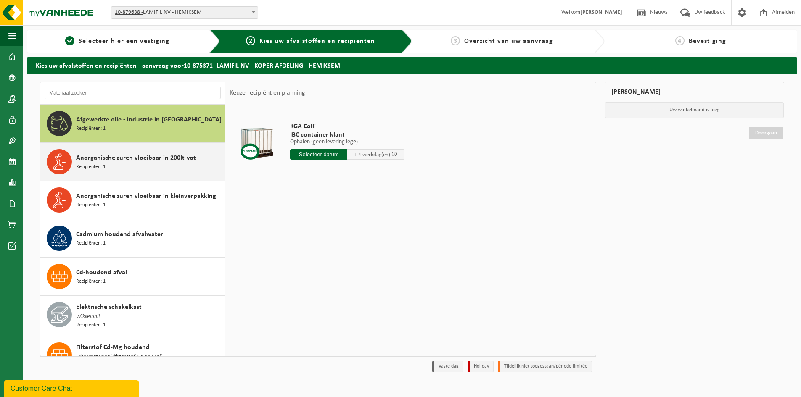
click at [119, 168] on div "Anorganische zuren vloeibaar in 200lt-vat Recipiënten: 1" at bounding box center [149, 161] width 146 height 25
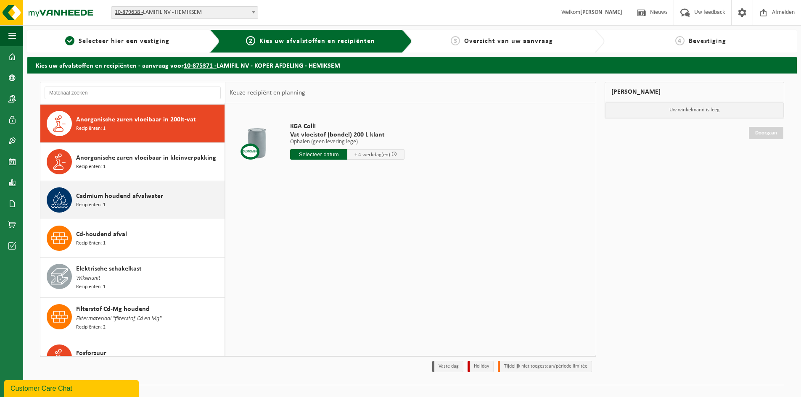
click at [105, 195] on span "Cadmium houdend afvalwater" at bounding box center [119, 196] width 87 height 10
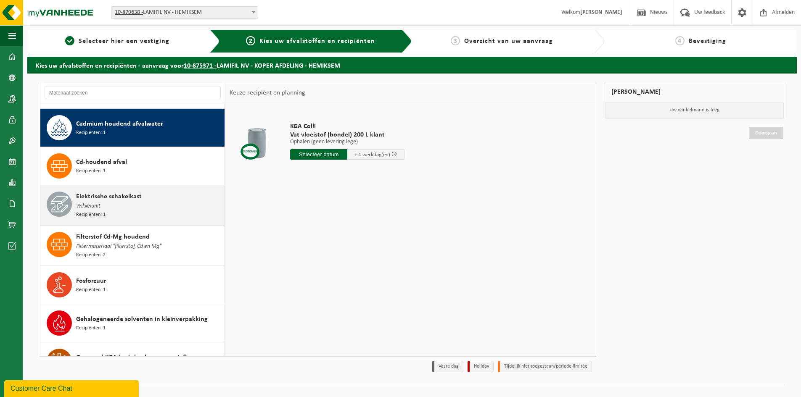
scroll to position [192, 0]
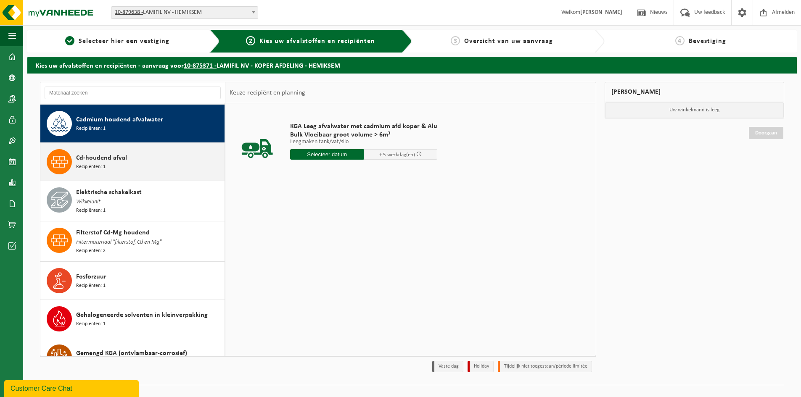
click at [143, 169] on div "Cd-houdend afval Recipiënten: 1" at bounding box center [149, 161] width 146 height 25
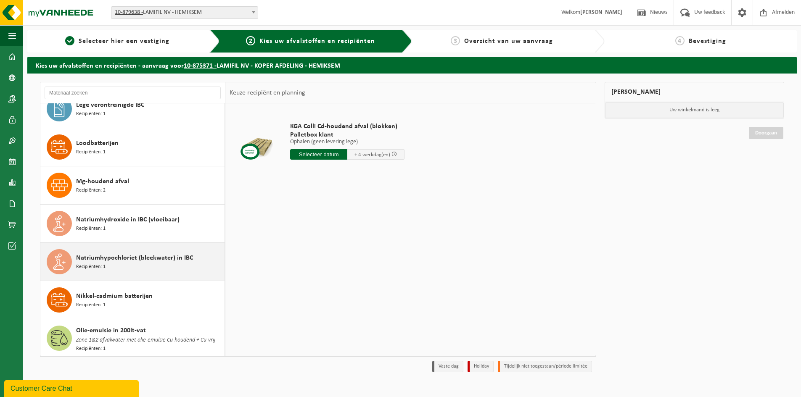
scroll to position [1071, 0]
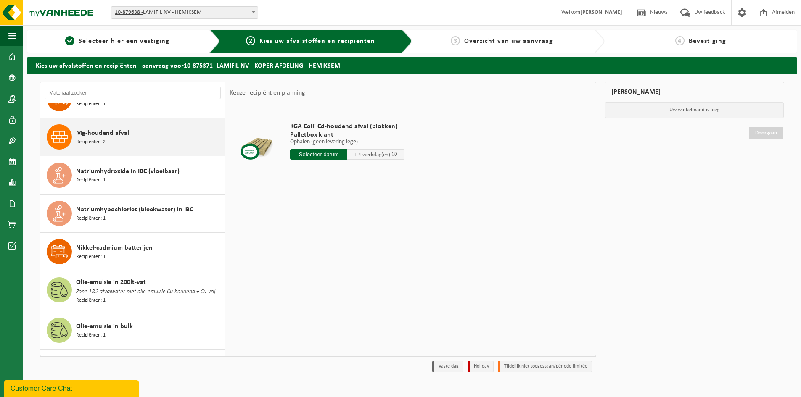
click at [126, 132] on div "Mg-houdend afval Recipiënten: 2" at bounding box center [149, 136] width 146 height 25
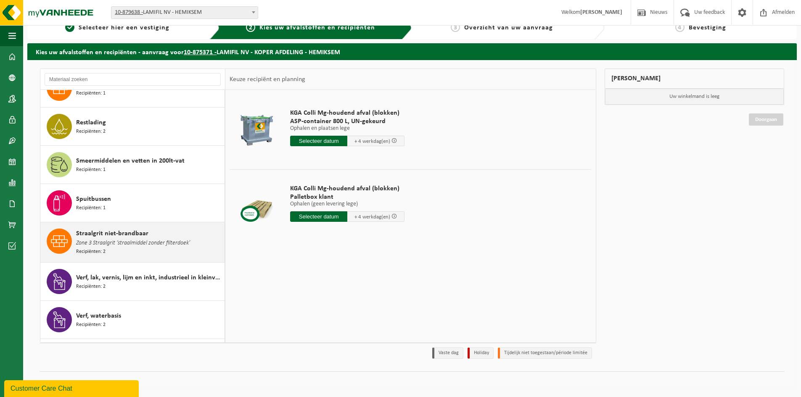
scroll to position [1748, 0]
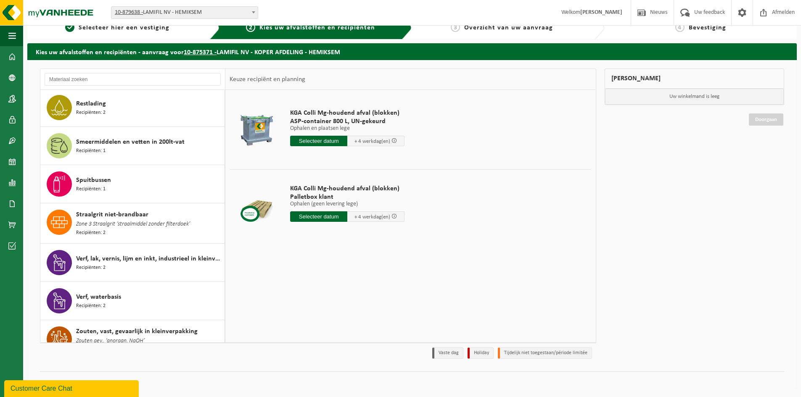
click at [479, 220] on td "KGA Colli Mg-houdend afval (blokken) Palletbox klant Ophalen (geen levering leg…" at bounding box center [437, 204] width 307 height 71
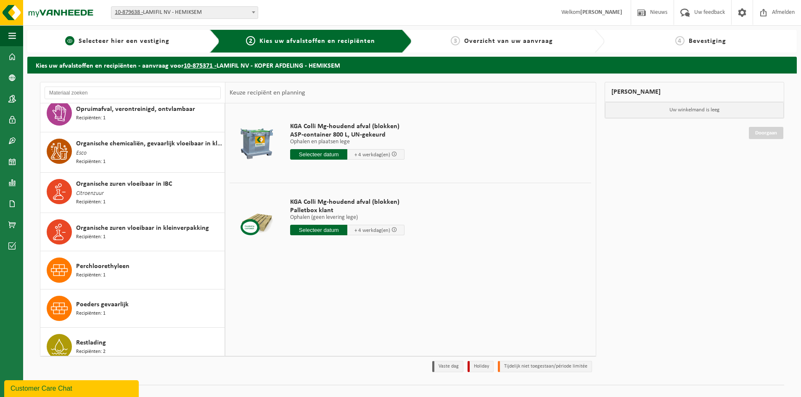
scroll to position [1496, 0]
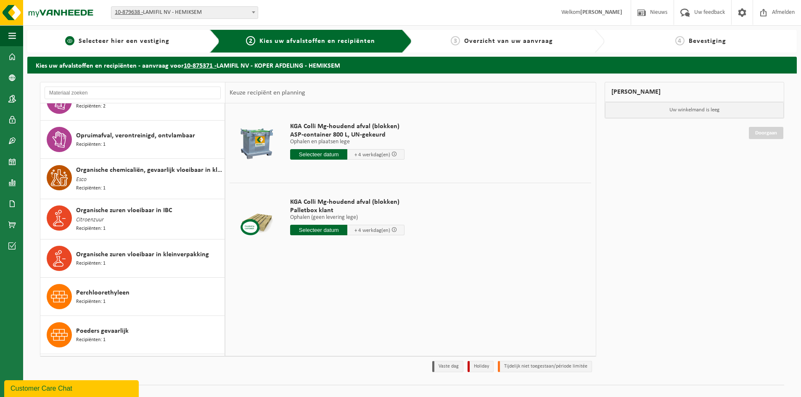
click at [124, 41] on span "Selecteer hier een vestiging" at bounding box center [124, 41] width 91 height 7
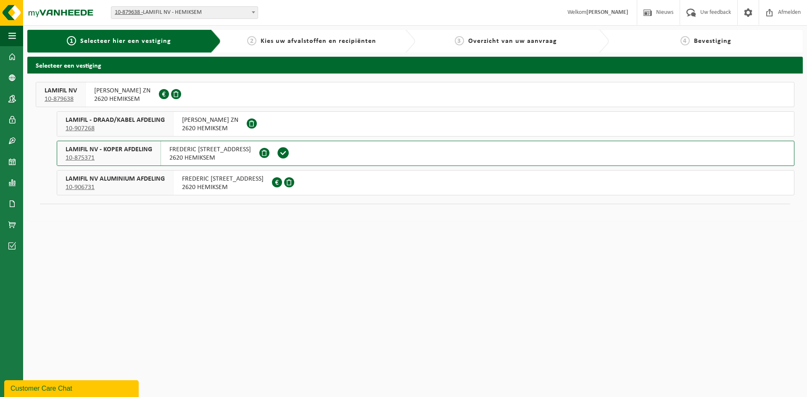
click at [120, 96] on span "2620 HEMIKSEM" at bounding box center [122, 99] width 56 height 8
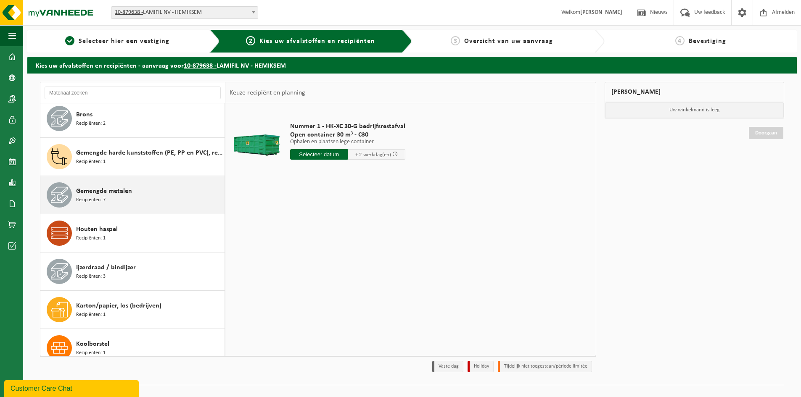
click at [129, 193] on span "Gemengde metalen" at bounding box center [104, 191] width 56 height 10
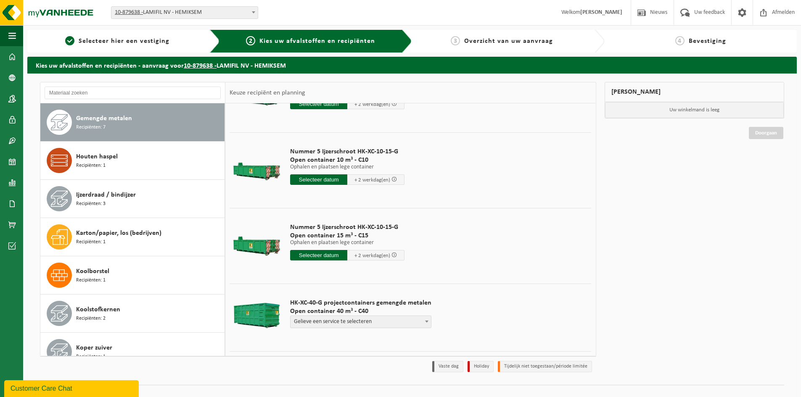
scroll to position [282, 0]
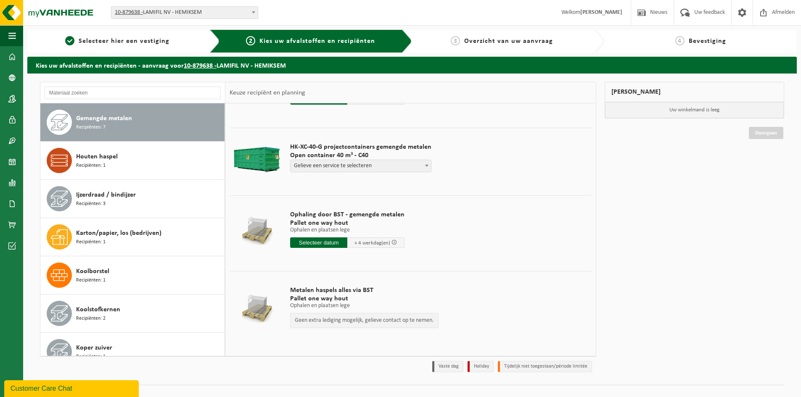
click at [425, 164] on span at bounding box center [427, 165] width 8 height 11
select select "P2PL-VEL-099199_HK-XC-40-GN-00_04-000017_46"
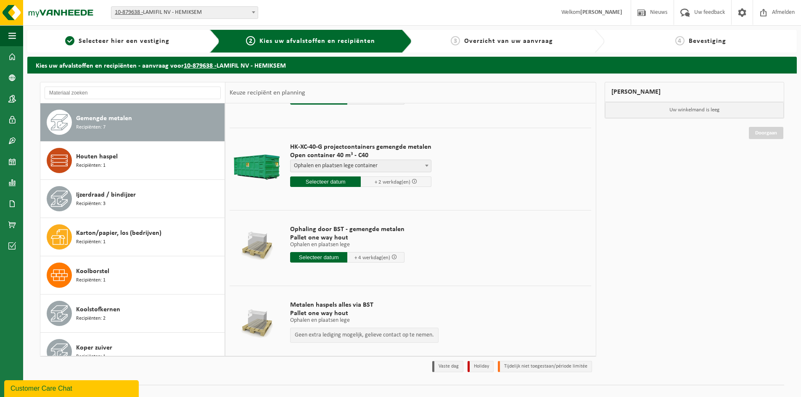
click at [313, 182] on input "text" at bounding box center [325, 182] width 71 height 11
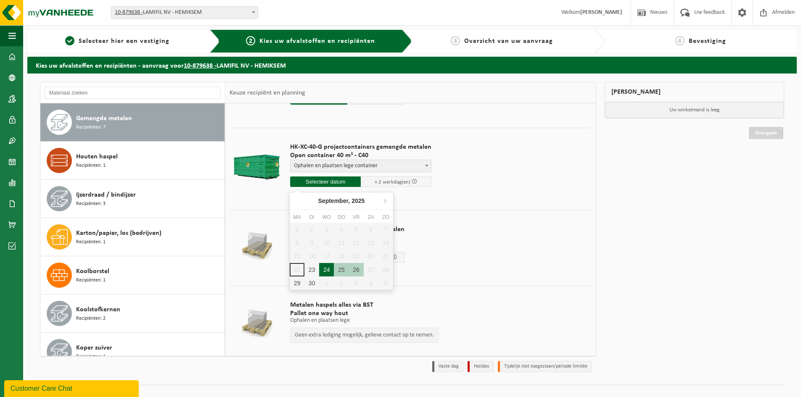
click at [324, 268] on div "24" at bounding box center [326, 269] width 15 height 13
type input "Van 2025-09-24"
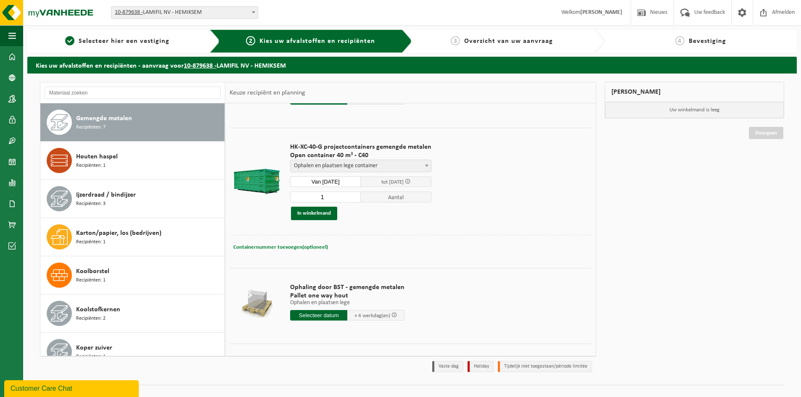
click at [297, 246] on span "Containernummer toevoegen(optioneel)" at bounding box center [280, 247] width 95 height 5
type input "C40-2181"
click at [318, 218] on button "In winkelmand" at bounding box center [314, 213] width 46 height 13
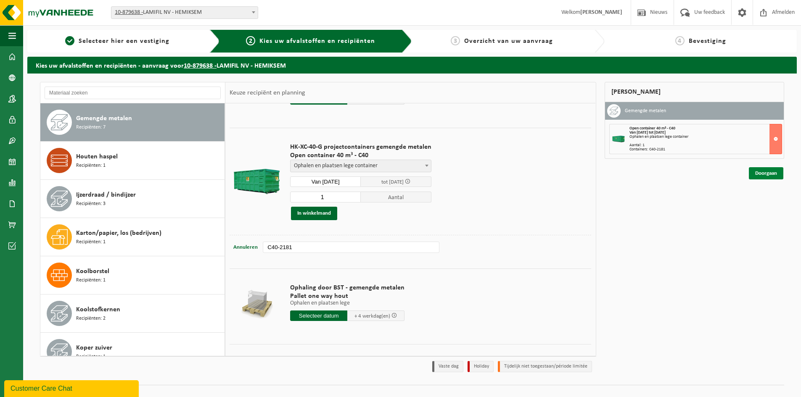
click at [771, 171] on link "Doorgaan" at bounding box center [766, 173] width 34 height 12
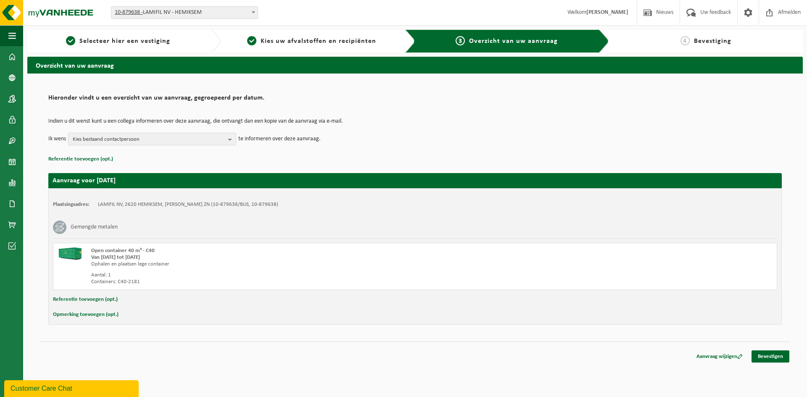
click at [151, 143] on span "Kies bestaand contactpersoon" at bounding box center [149, 139] width 152 height 13
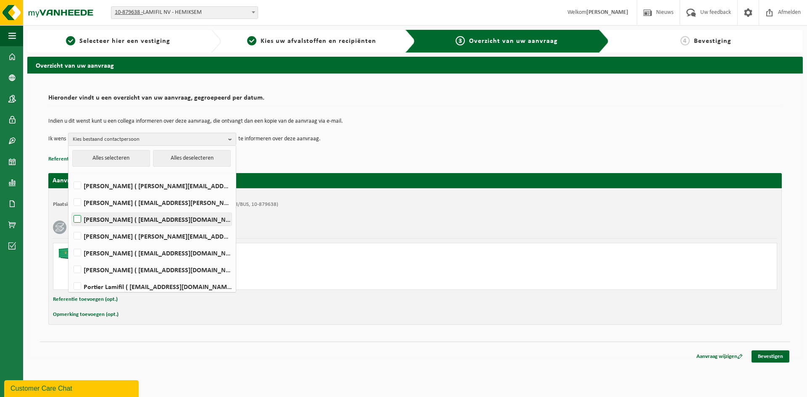
click at [77, 219] on label "[PERSON_NAME] ( [EMAIL_ADDRESS][DOMAIN_NAME] )" at bounding box center [152, 219] width 160 height 13
click at [71, 209] on input "[PERSON_NAME] ( [EMAIL_ADDRESS][DOMAIN_NAME] )" at bounding box center [70, 209] width 0 height 0
checkbox input "true"
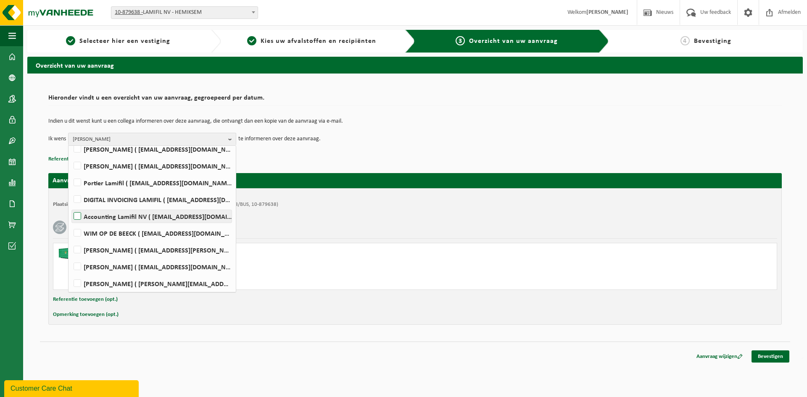
scroll to position [106, 0]
click at [78, 249] on label "[PERSON_NAME] ( [EMAIL_ADDRESS][PERSON_NAME][DOMAIN_NAME] )" at bounding box center [152, 248] width 160 height 13
click at [71, 238] on input "[PERSON_NAME] ( [EMAIL_ADDRESS][PERSON_NAME][DOMAIN_NAME] )" at bounding box center [70, 238] width 0 height 0
checkbox input "true"
click at [204, 135] on span "Dirk Boels, Marjan Siebens" at bounding box center [149, 139] width 152 height 13
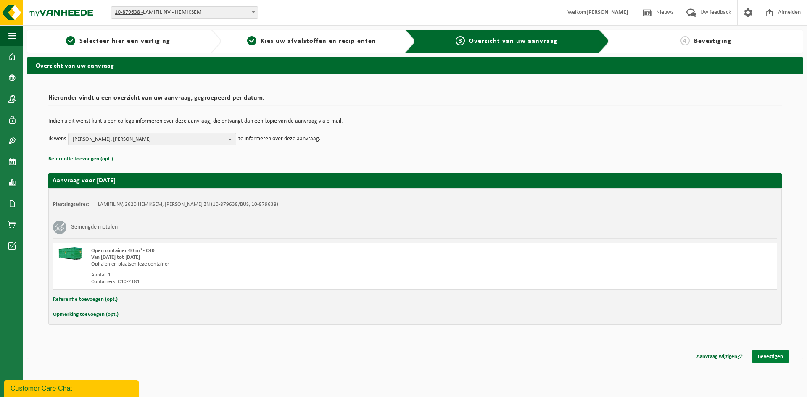
click at [784, 359] on link "Bevestigen" at bounding box center [771, 357] width 38 height 12
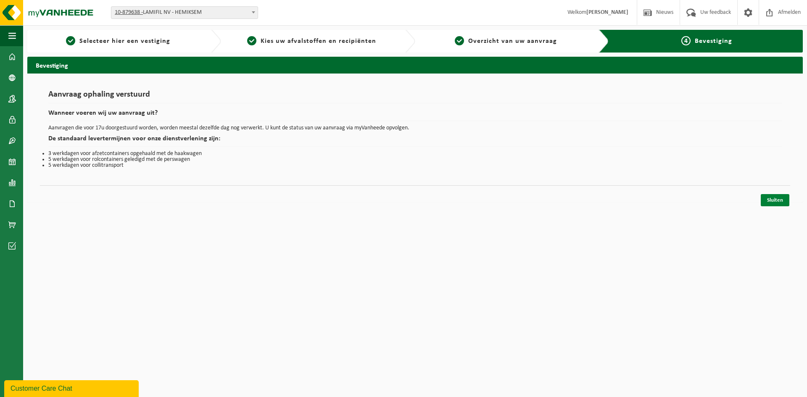
click at [778, 204] on link "Sluiten" at bounding box center [775, 200] width 29 height 12
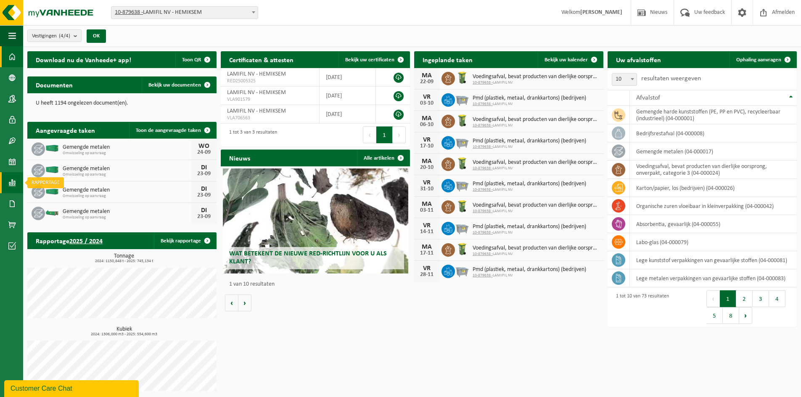
click at [9, 183] on span at bounding box center [12, 182] width 8 height 21
click at [57, 182] on span "In grafiekvorm" at bounding box center [68, 183] width 38 height 16
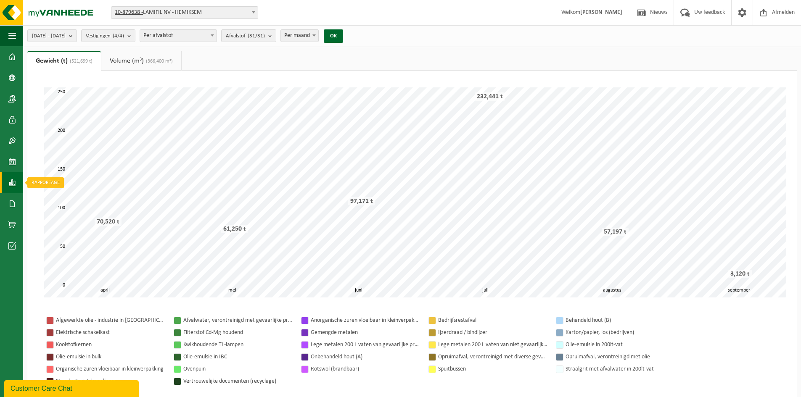
click at [8, 185] on span at bounding box center [12, 182] width 8 height 21
click at [42, 200] on link "In lijstvorm" at bounding box center [61, 201] width 72 height 16
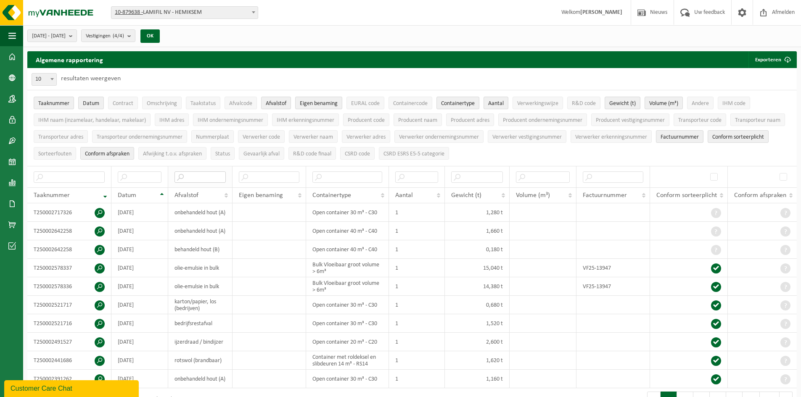
click at [205, 174] on input "text" at bounding box center [200, 177] width 52 height 11
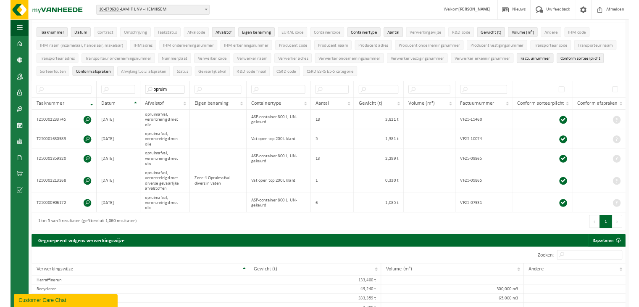
scroll to position [42, 0]
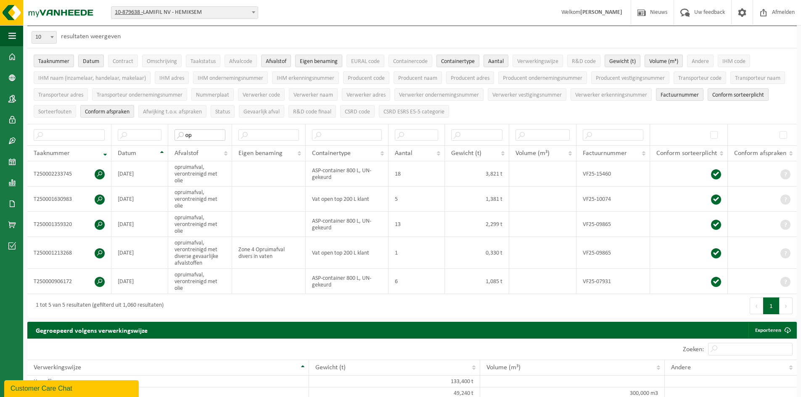
type input "o"
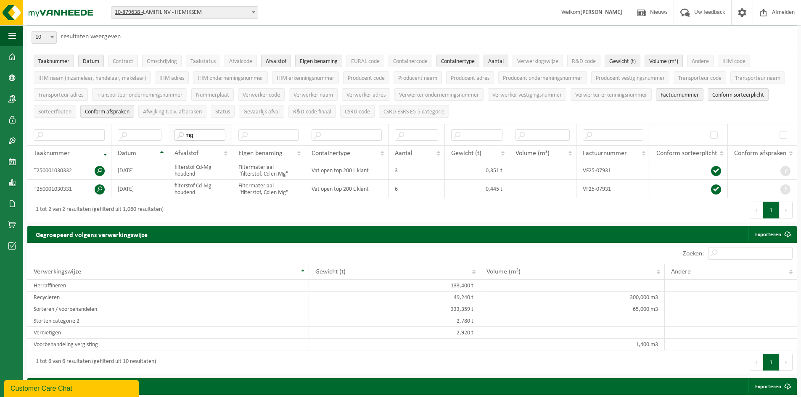
type input "m"
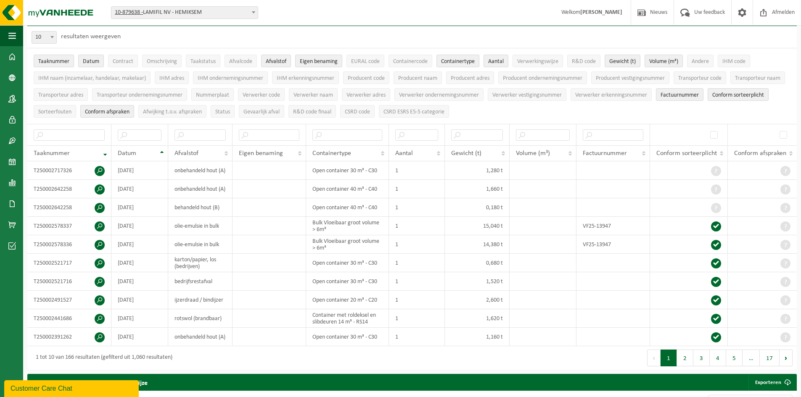
click at [703, 114] on ul "Taaknummer Datum Contract Omschrijving Taakstatus Afvalcode Afvalstof Eigen ben…" at bounding box center [411, 86] width 769 height 76
